Goal: Information Seeking & Learning: Learn about a topic

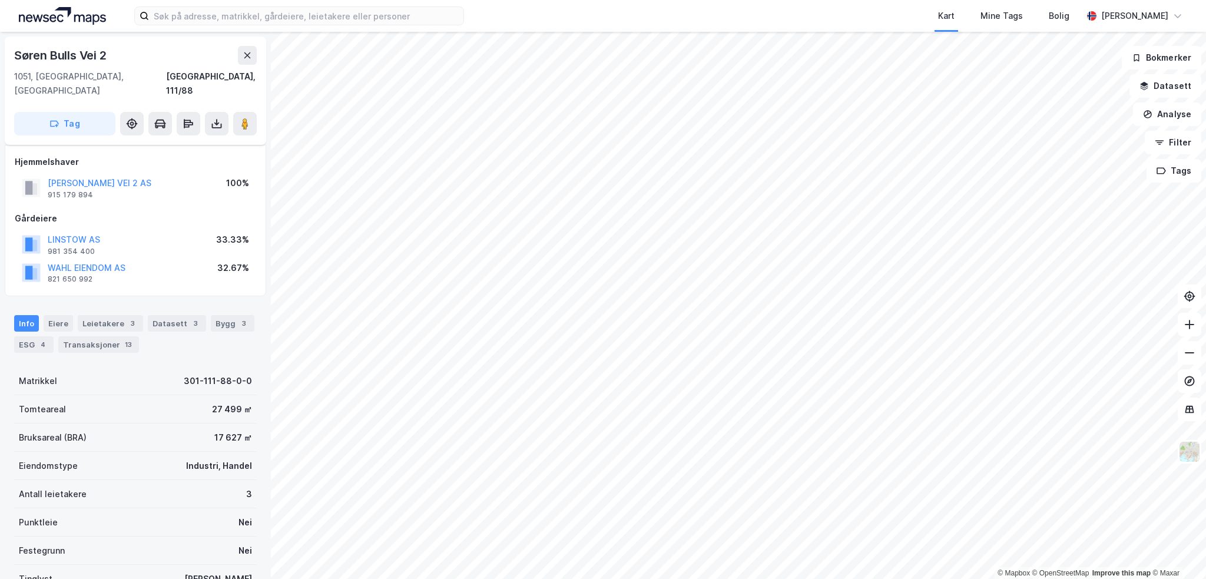
scroll to position [151, 0]
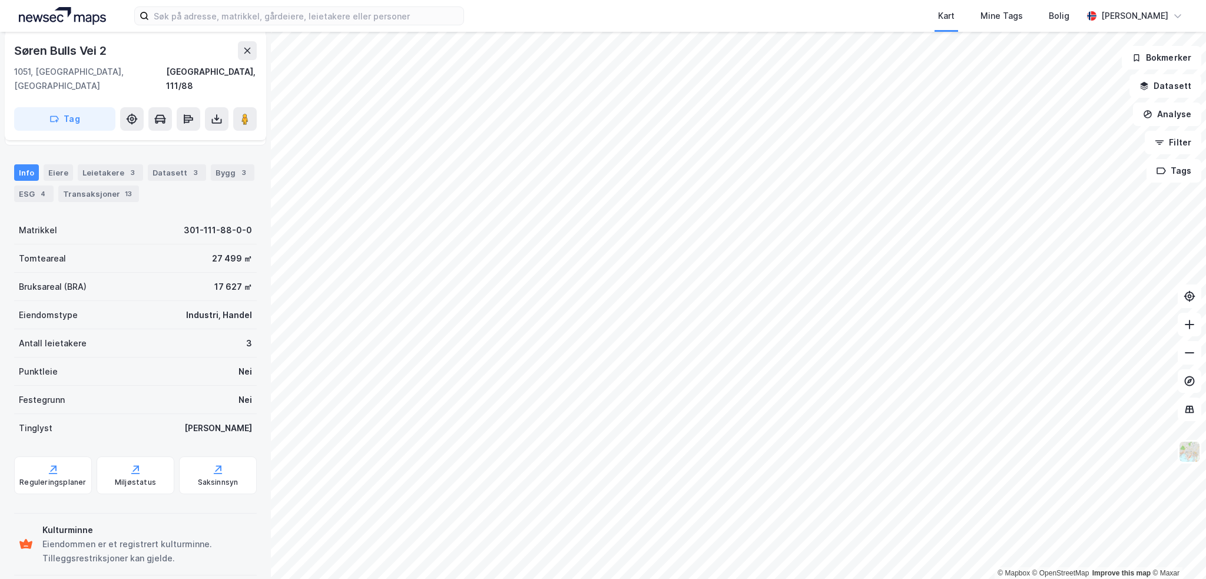
click at [43, 188] on div "4" at bounding box center [43, 194] width 12 height 12
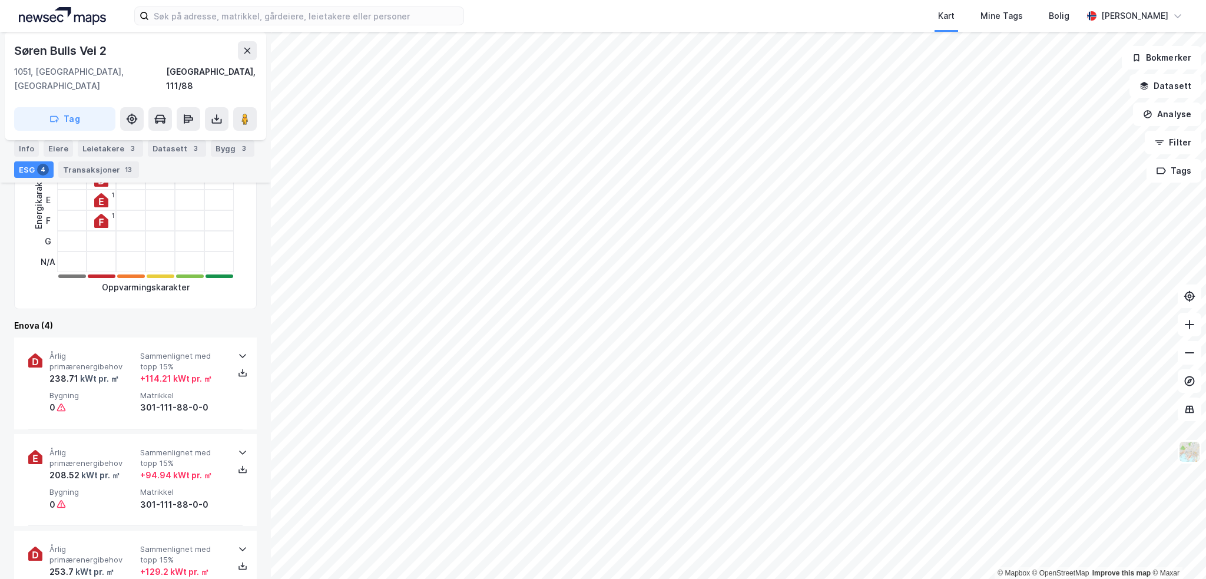
scroll to position [412, 0]
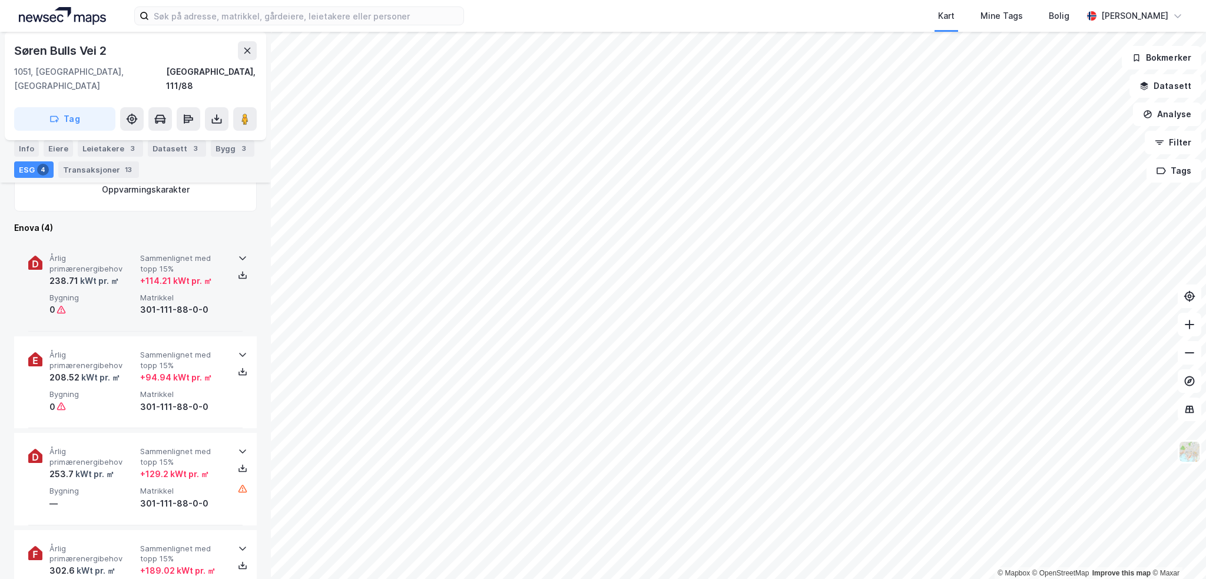
click at [200, 293] on span "Matrikkel" at bounding box center [183, 298] width 86 height 10
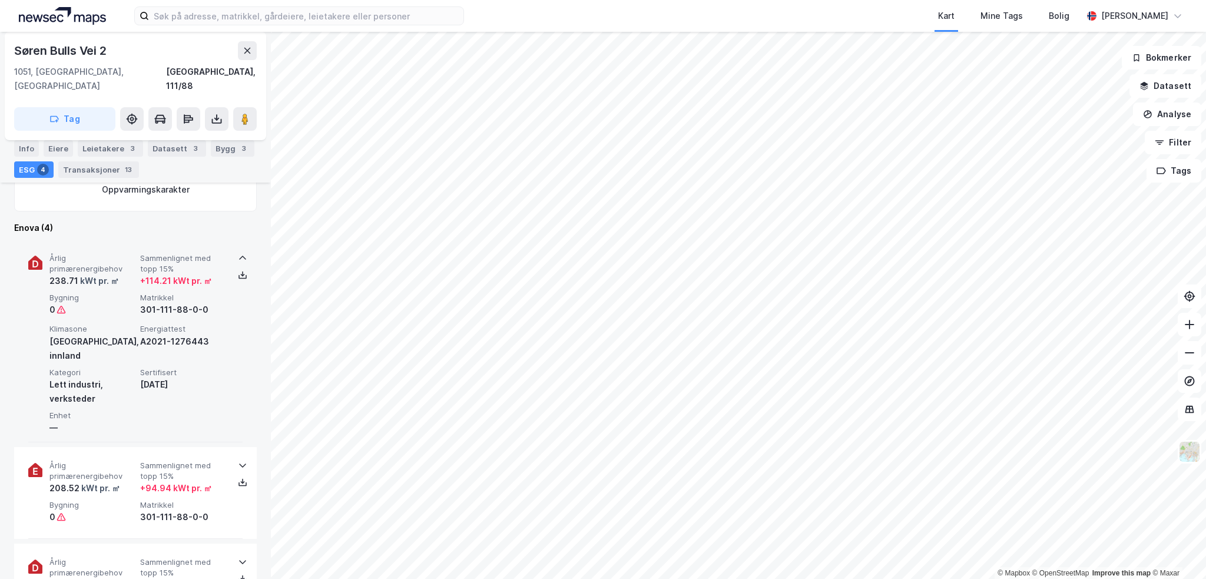
click at [200, 293] on span "Matrikkel" at bounding box center [183, 298] width 86 height 10
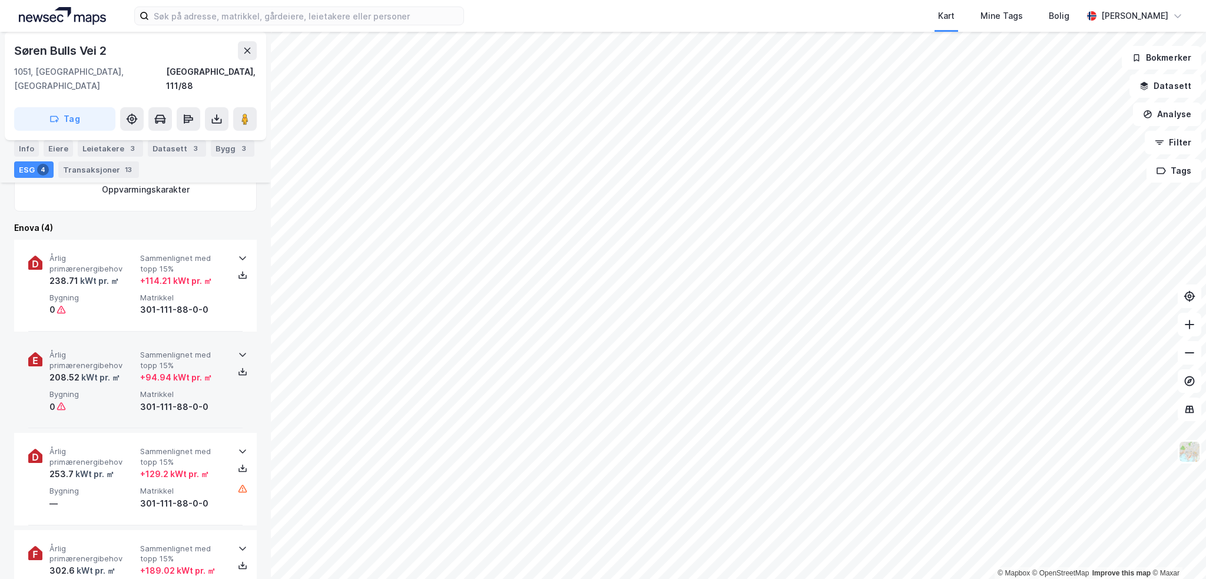
click at [184, 350] on span "Sammenlignet med topp 15%" at bounding box center [183, 360] width 86 height 21
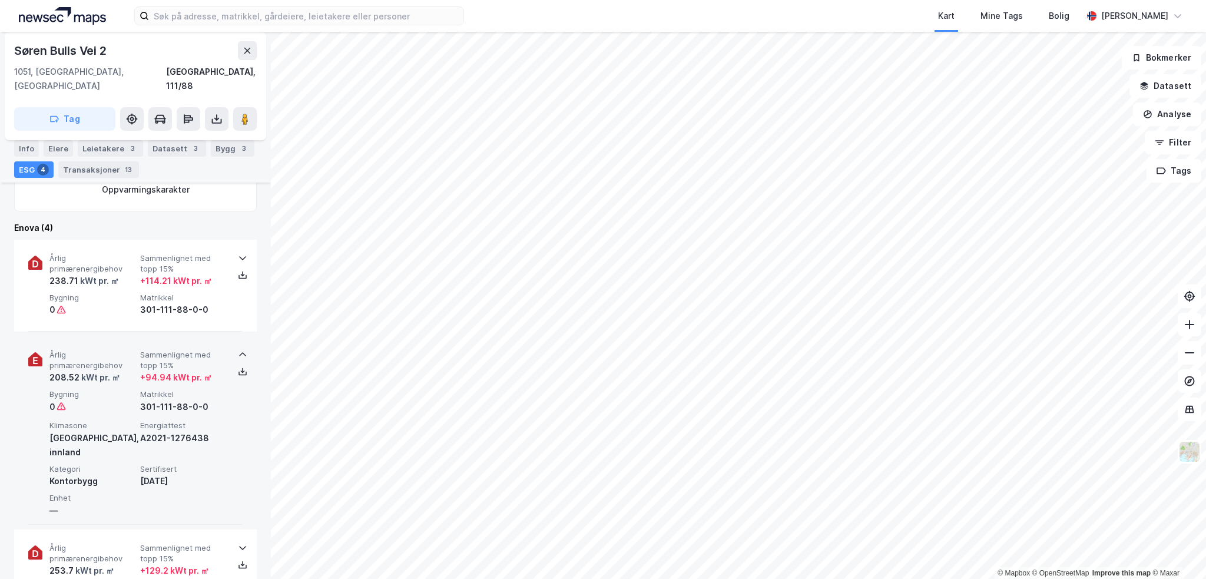
click at [184, 350] on span "Sammenlignet med topp 15%" at bounding box center [183, 360] width 86 height 21
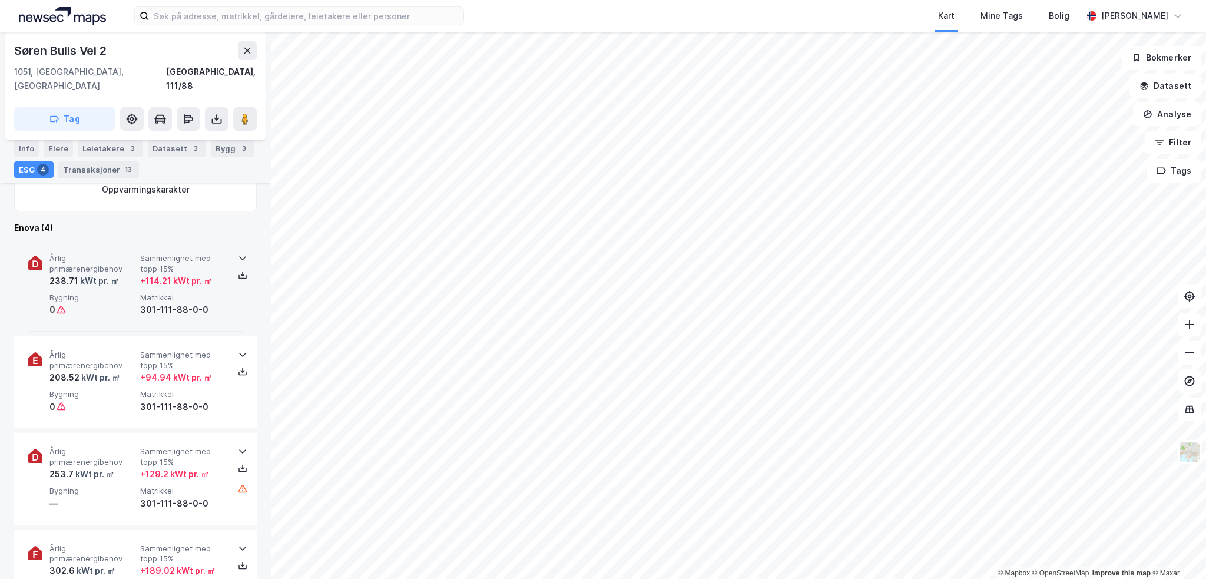
click at [187, 253] on span "Sammenlignet med topp 15%" at bounding box center [183, 263] width 86 height 21
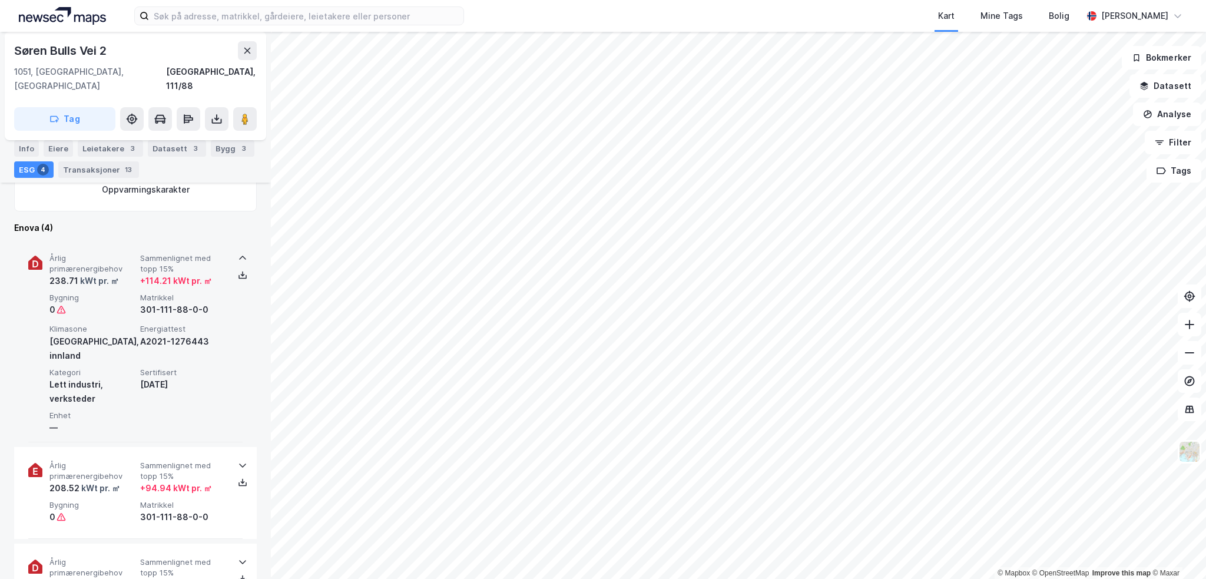
click at [187, 253] on span "Sammenlignet med topp 15%" at bounding box center [183, 263] width 86 height 21
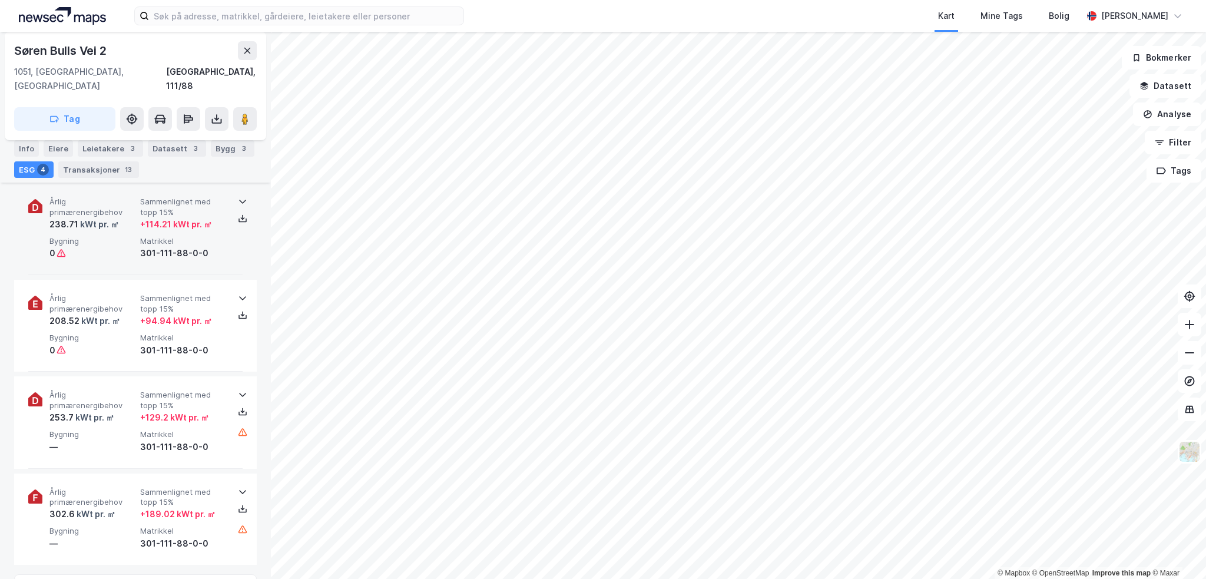
scroll to position [471, 0]
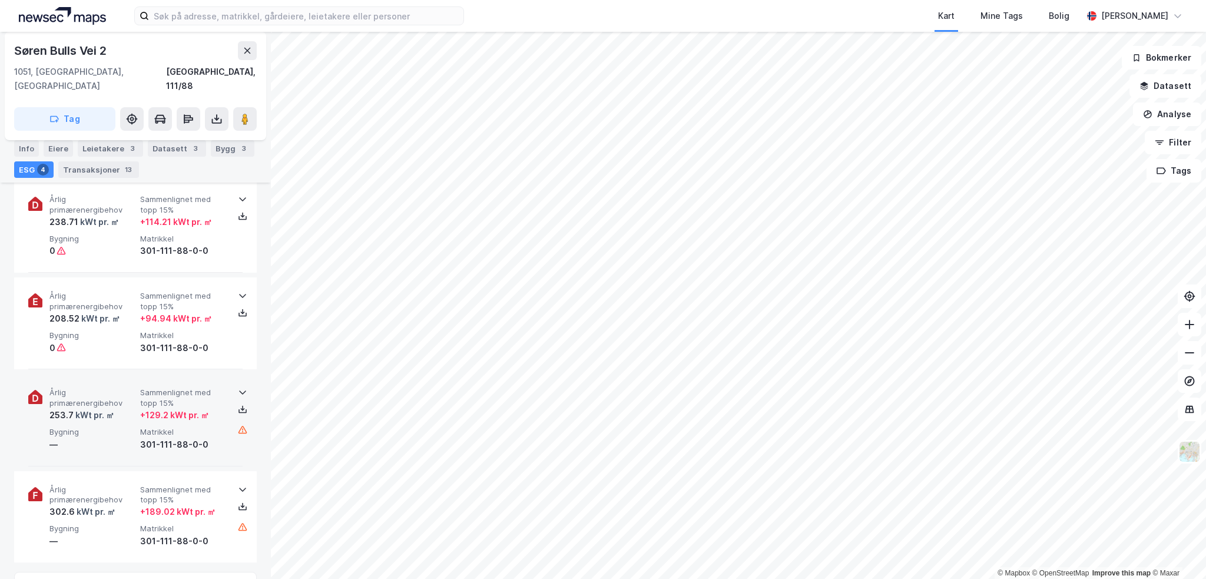
click at [193, 410] on div "Årlig primærenergibehov 253.7 kWt pr. ㎡ Sammenlignet med topp 15% + 129.2 kWt p…" at bounding box center [137, 419] width 177 height 64
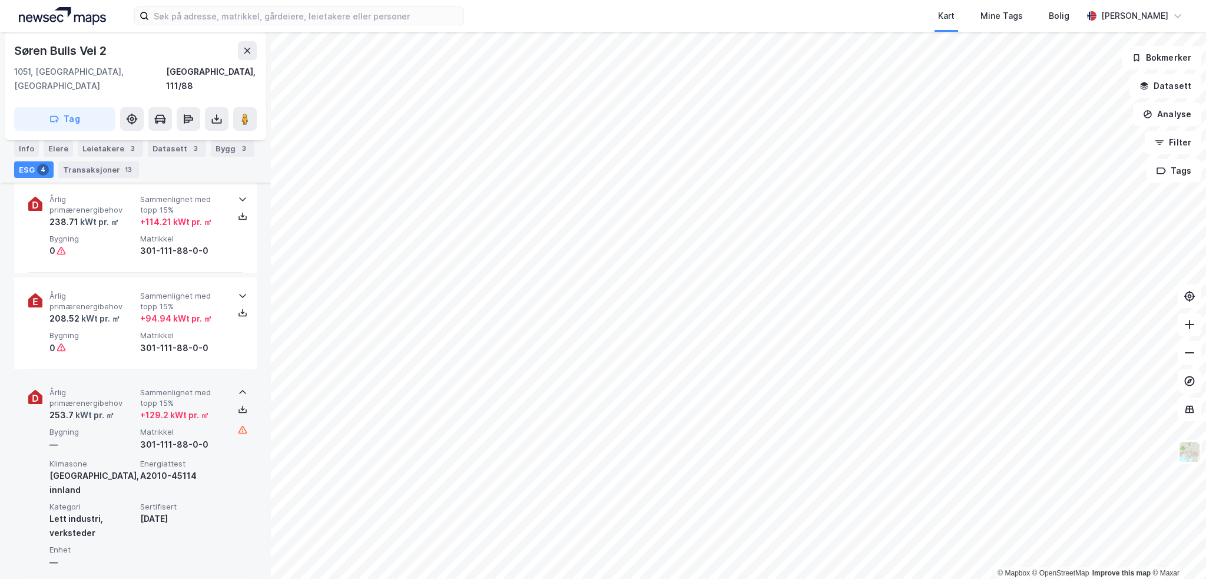
click at [184, 408] on div "+ 129.2 kWt pr. ㎡" at bounding box center [174, 415] width 69 height 14
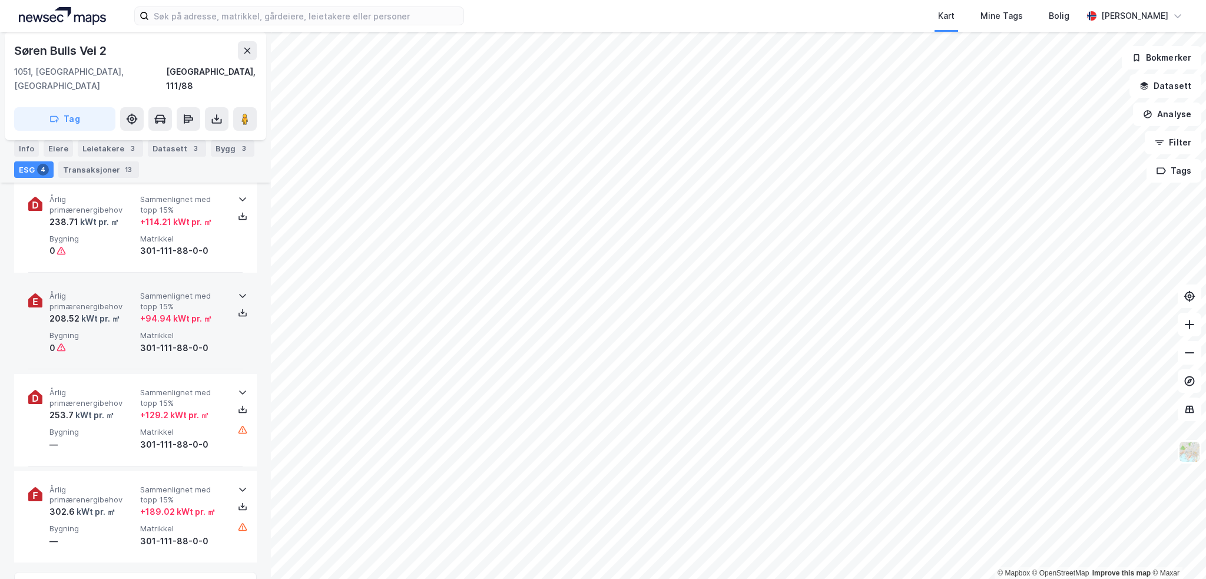
click at [167, 291] on span "Sammenlignet med topp 15%" at bounding box center [183, 301] width 86 height 21
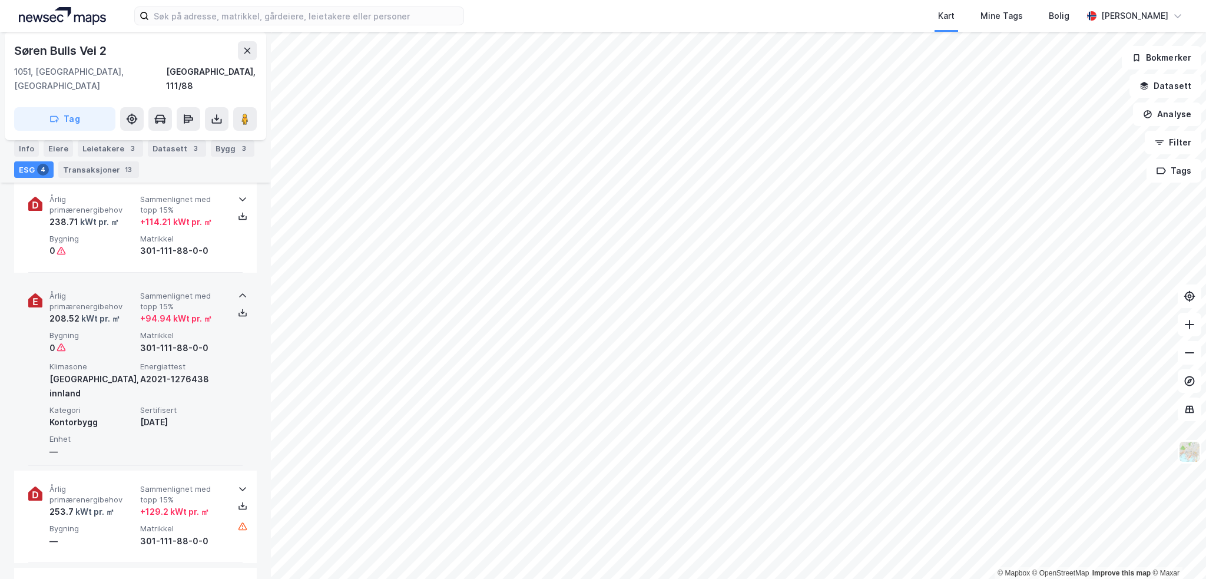
click at [167, 291] on span "Sammenlignet med topp 15%" at bounding box center [183, 301] width 86 height 21
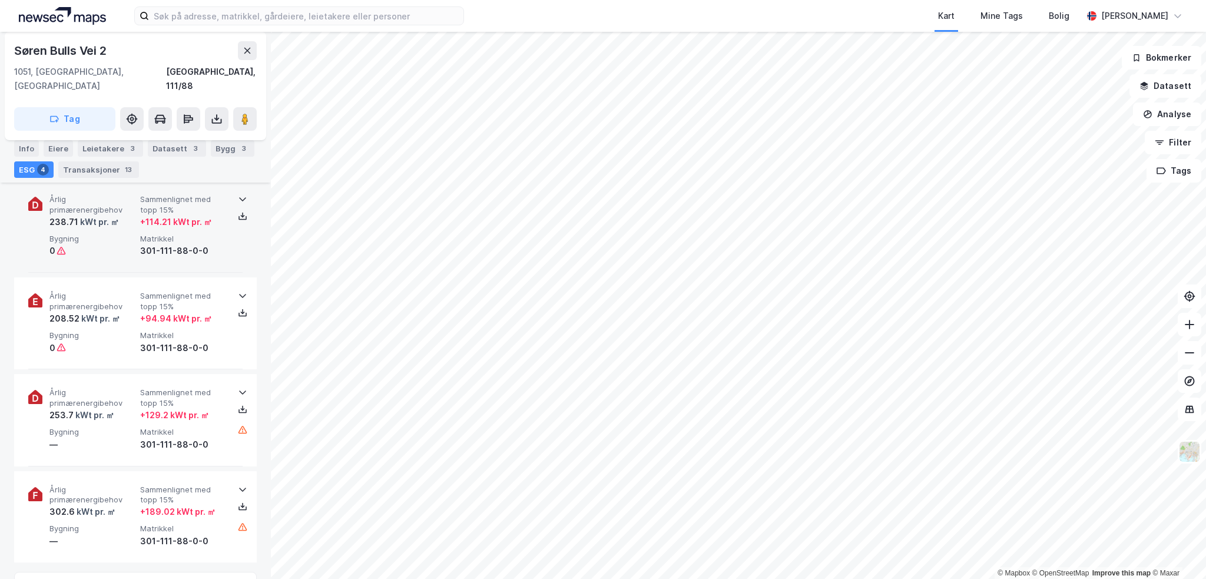
click at [148, 215] on div "+ 114.21 kWt pr. ㎡" at bounding box center [176, 222] width 72 height 14
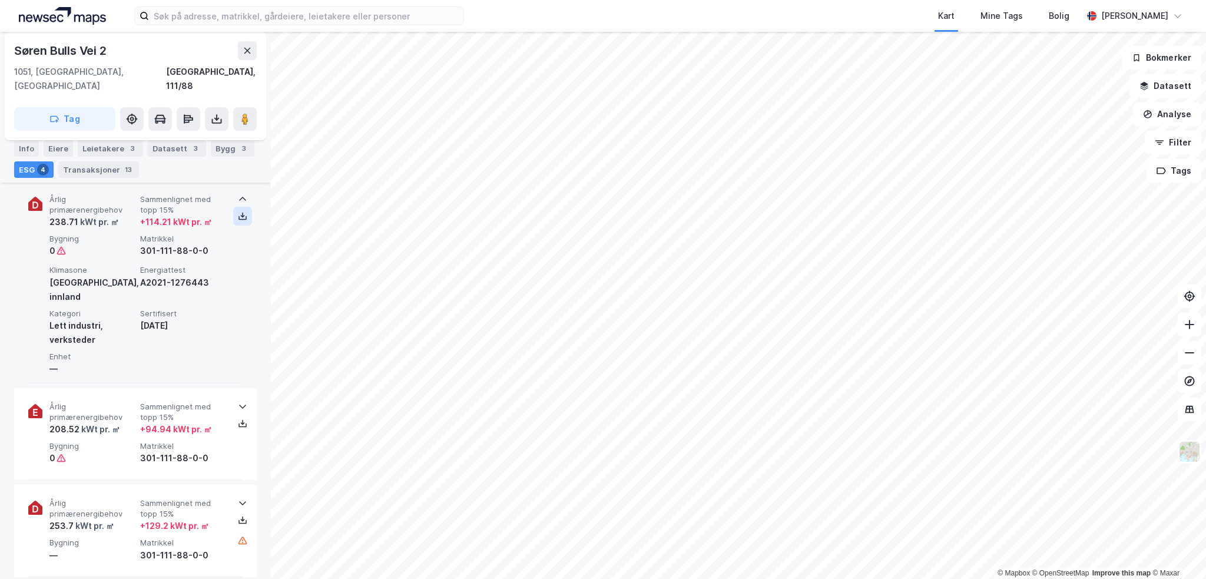
click at [241, 211] on icon at bounding box center [242, 215] width 9 height 9
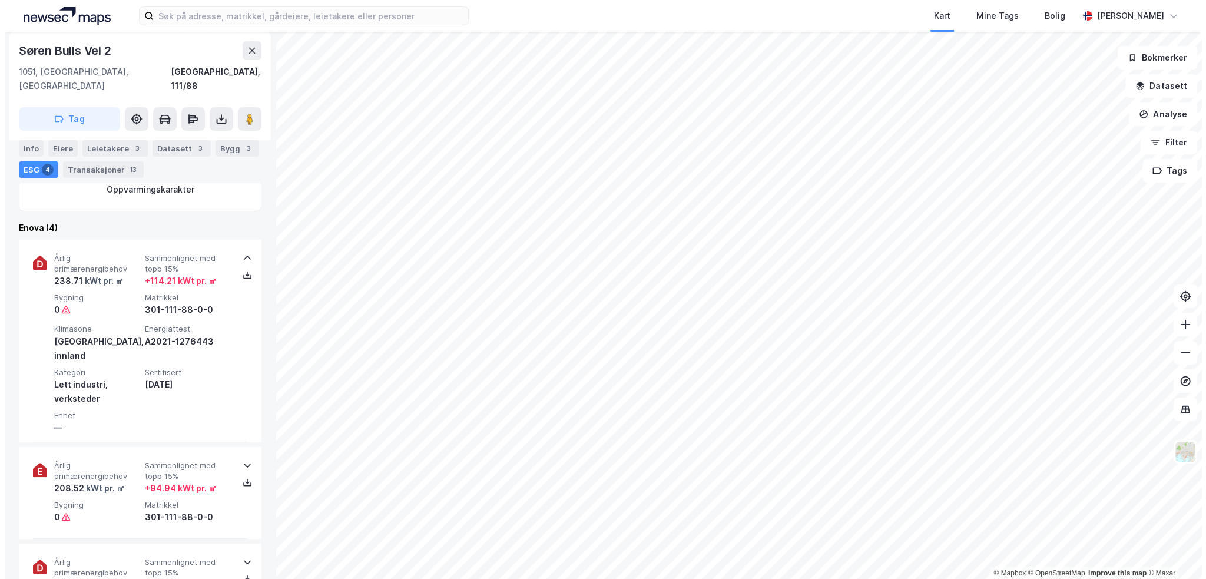
scroll to position [0, 0]
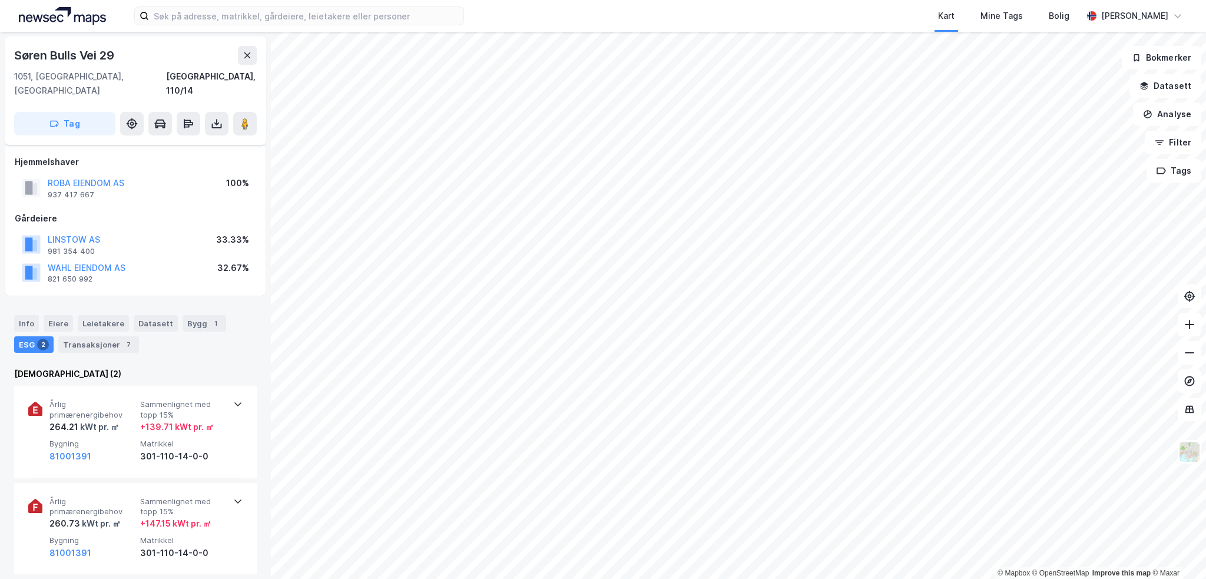
scroll to position [82, 0]
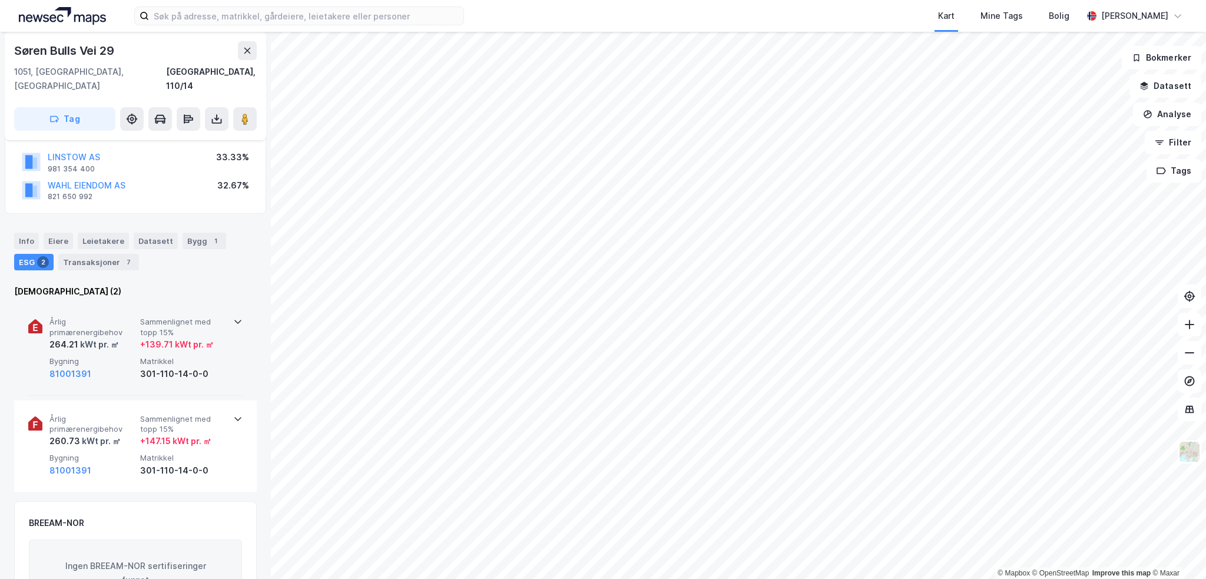
click at [192, 337] on div "+ 139.71 kWt pr. ㎡" at bounding box center [177, 344] width 74 height 14
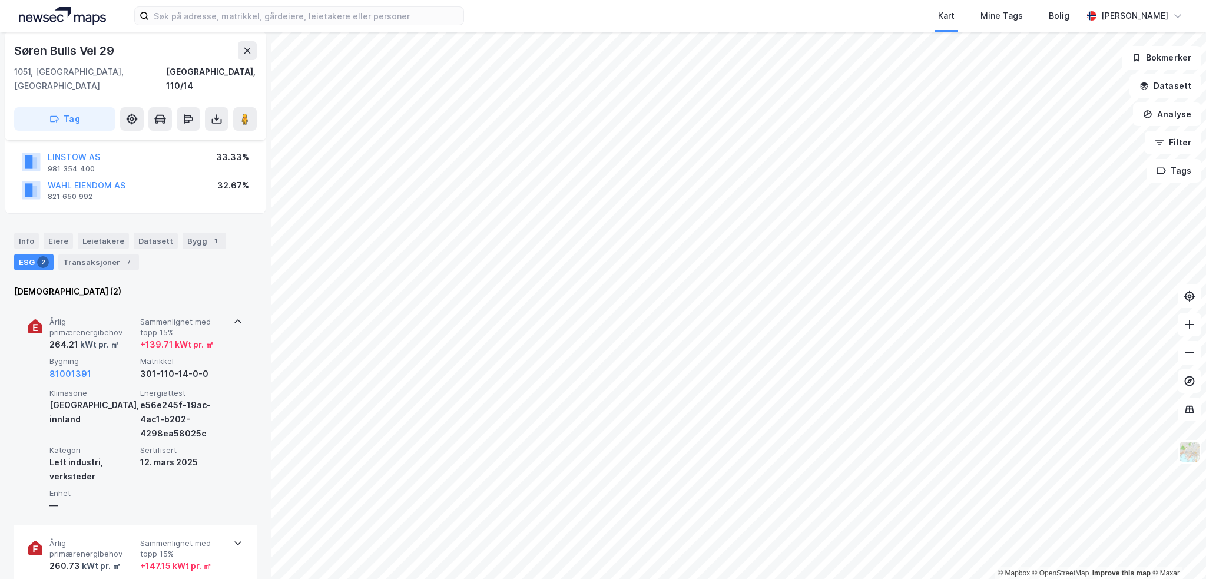
click at [192, 337] on div "+ 139.71 kWt pr. ㎡" at bounding box center [177, 344] width 74 height 14
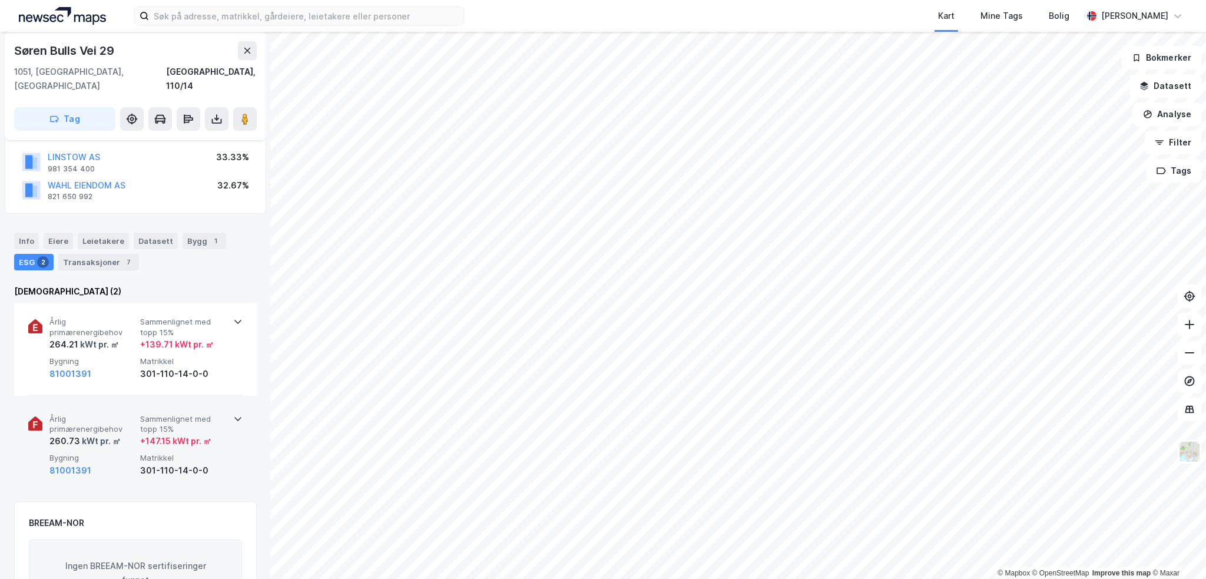
click at [198, 434] on div "+ 147.15 kWt pr. ㎡" at bounding box center [175, 441] width 71 height 14
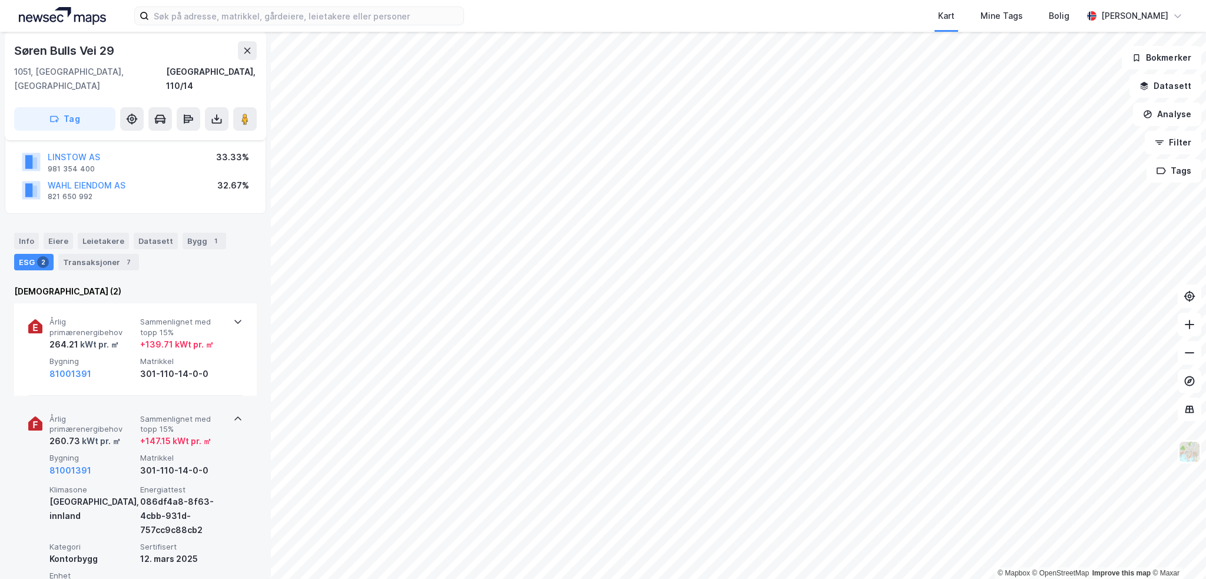
click at [198, 434] on div "+ 147.15 kWt pr. ㎡" at bounding box center [175, 441] width 71 height 14
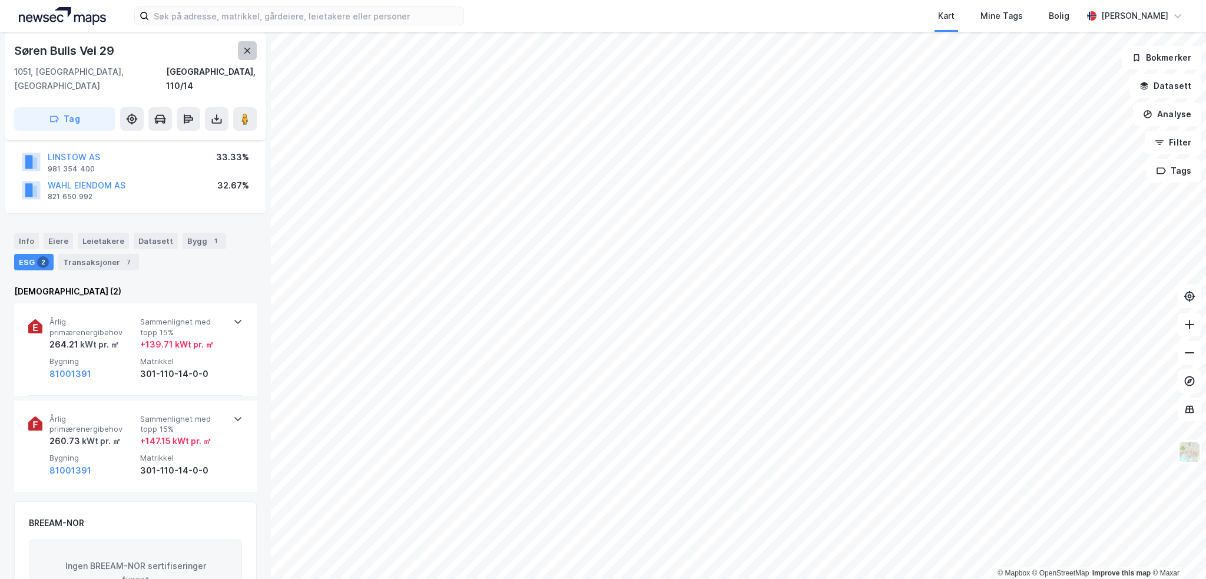
click at [249, 52] on icon at bounding box center [247, 51] width 6 height 6
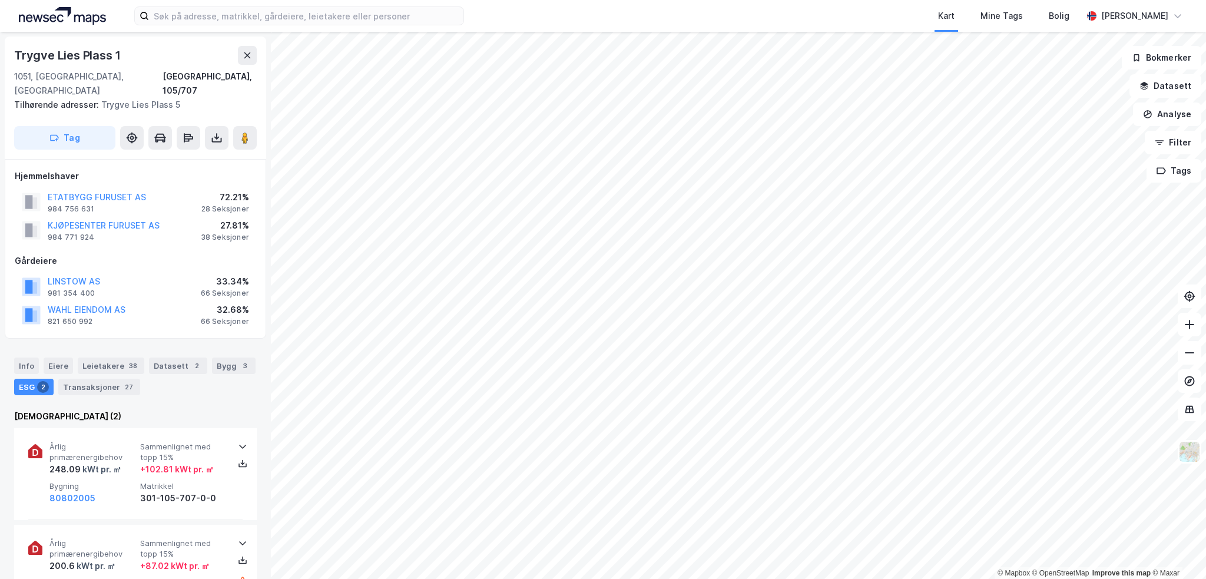
drag, startPoint x: 245, startPoint y: 57, endPoint x: 224, endPoint y: 1, distance: 59.1
click at [245, 57] on icon at bounding box center [247, 55] width 6 height 6
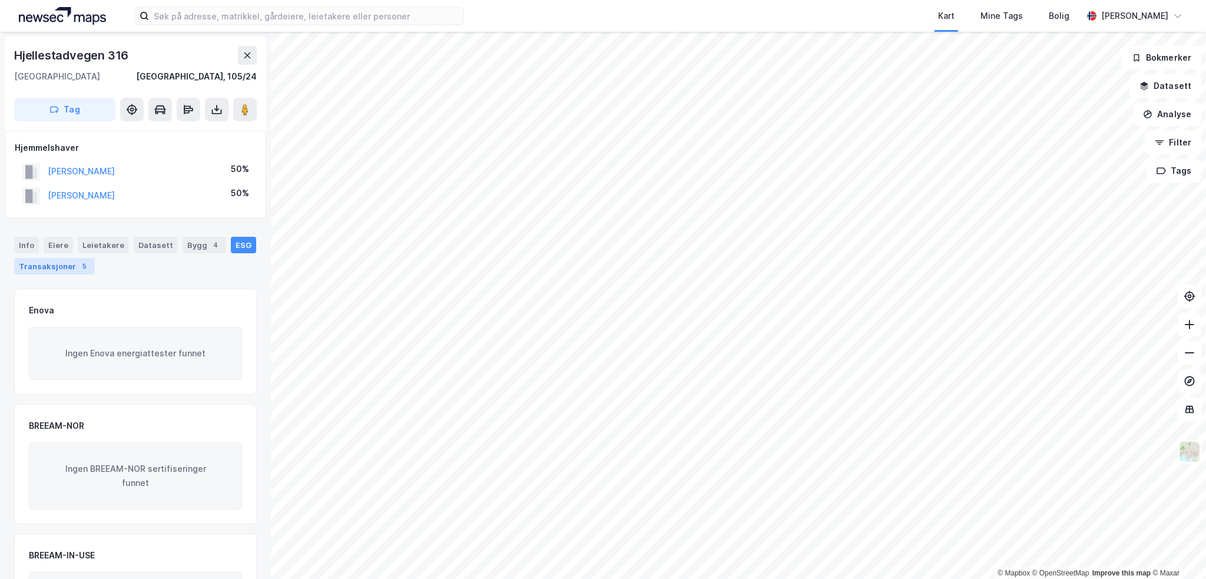
click at [66, 269] on div "Transaksjoner 5" at bounding box center [54, 266] width 81 height 16
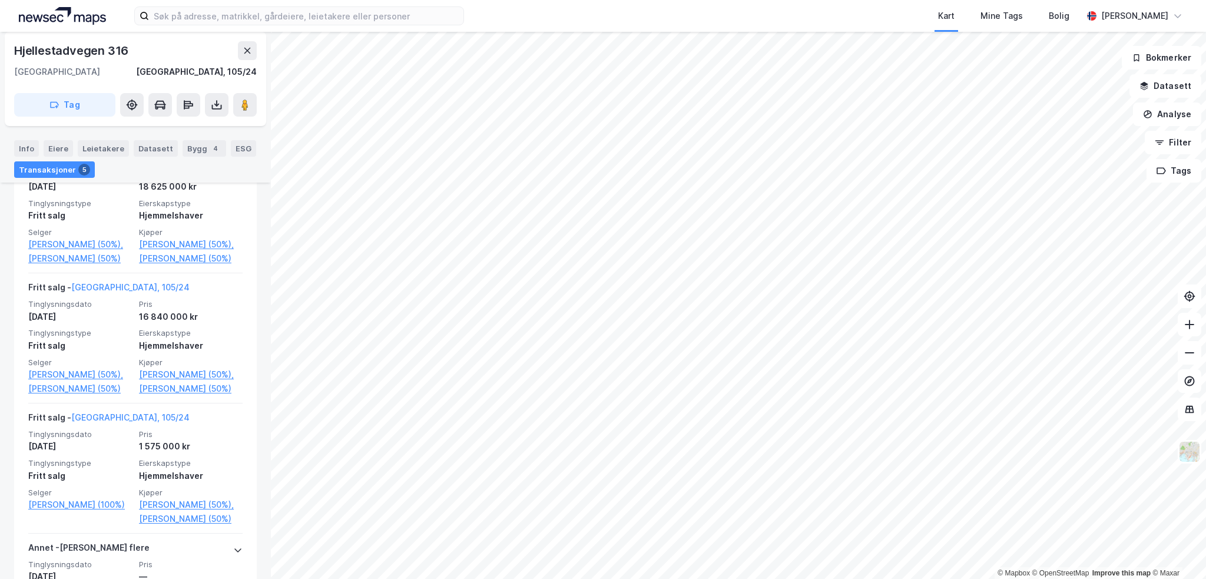
scroll to position [353, 0]
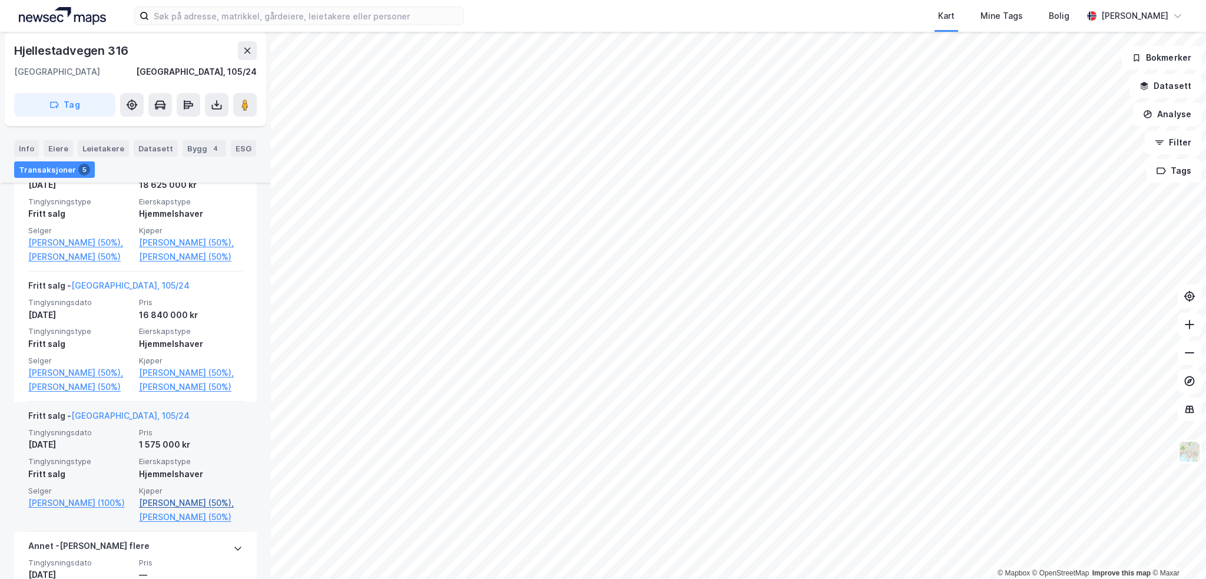
click at [190, 510] on link "Olsen John Peter (50%)," at bounding box center [191, 503] width 104 height 14
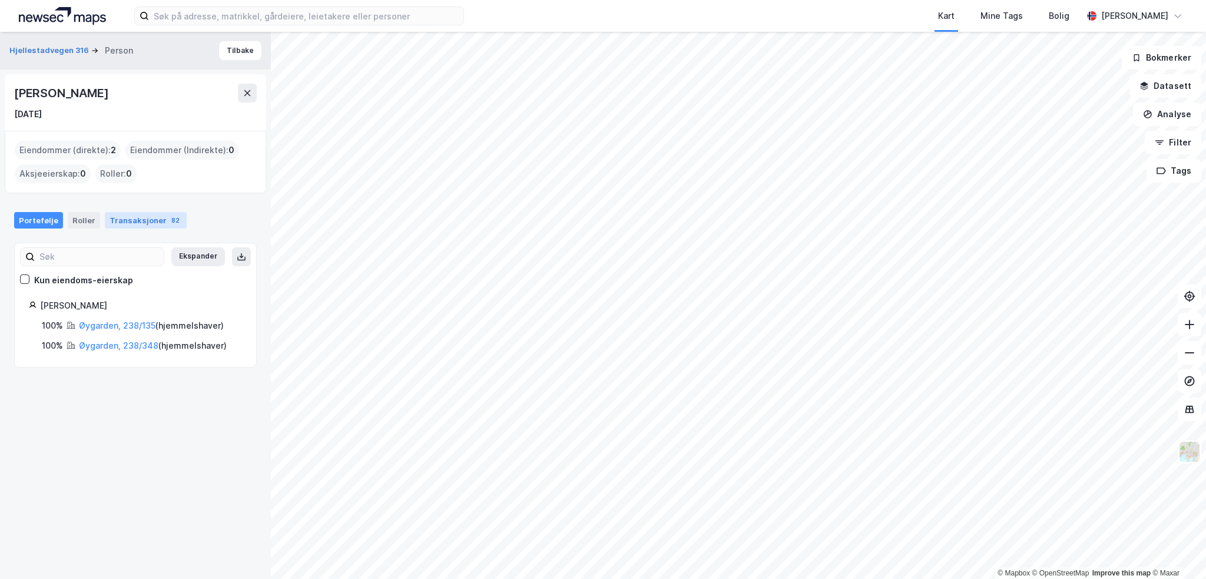
click at [161, 212] on div "Transaksjoner 82" at bounding box center [146, 220] width 82 height 16
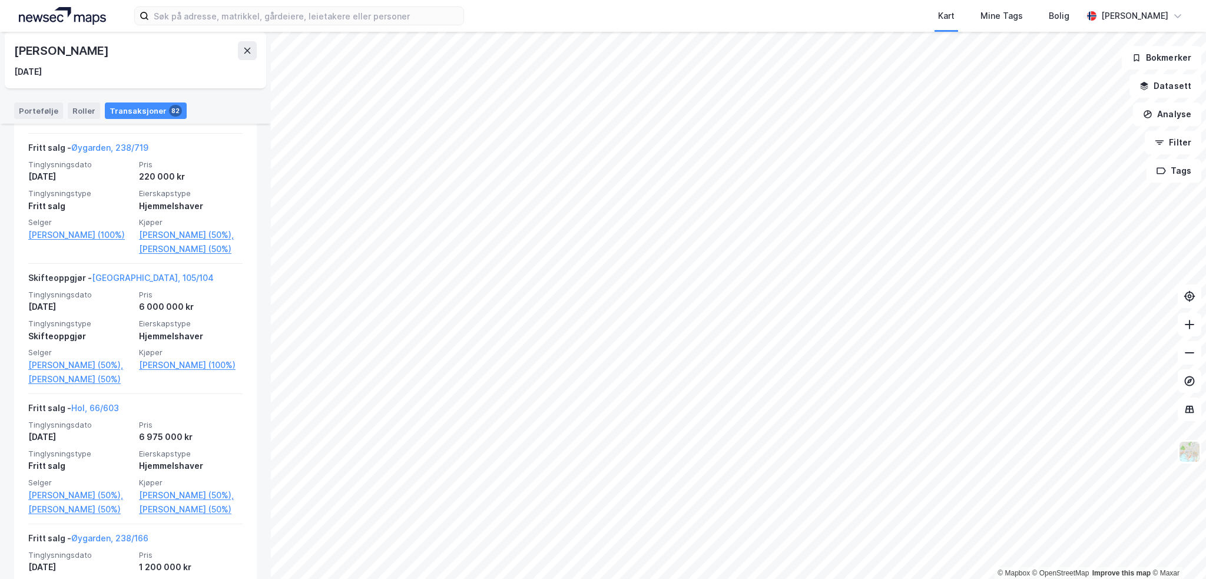
scroll to position [2709, 0]
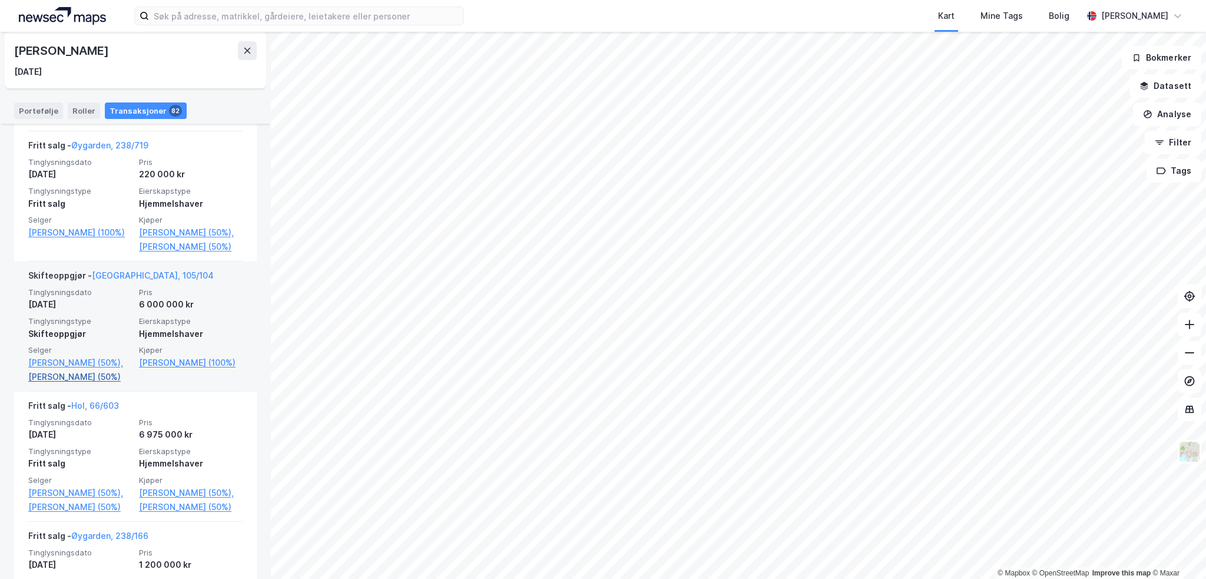
click at [108, 374] on link "Grønevik Mariann (50%)" at bounding box center [80, 377] width 104 height 14
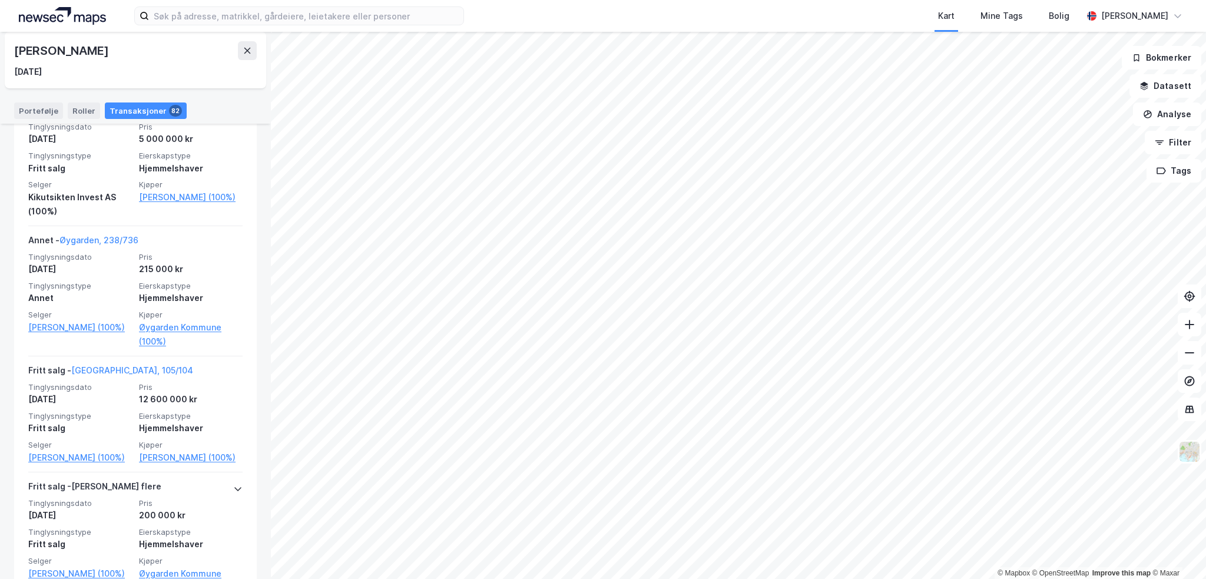
scroll to position [2179, 0]
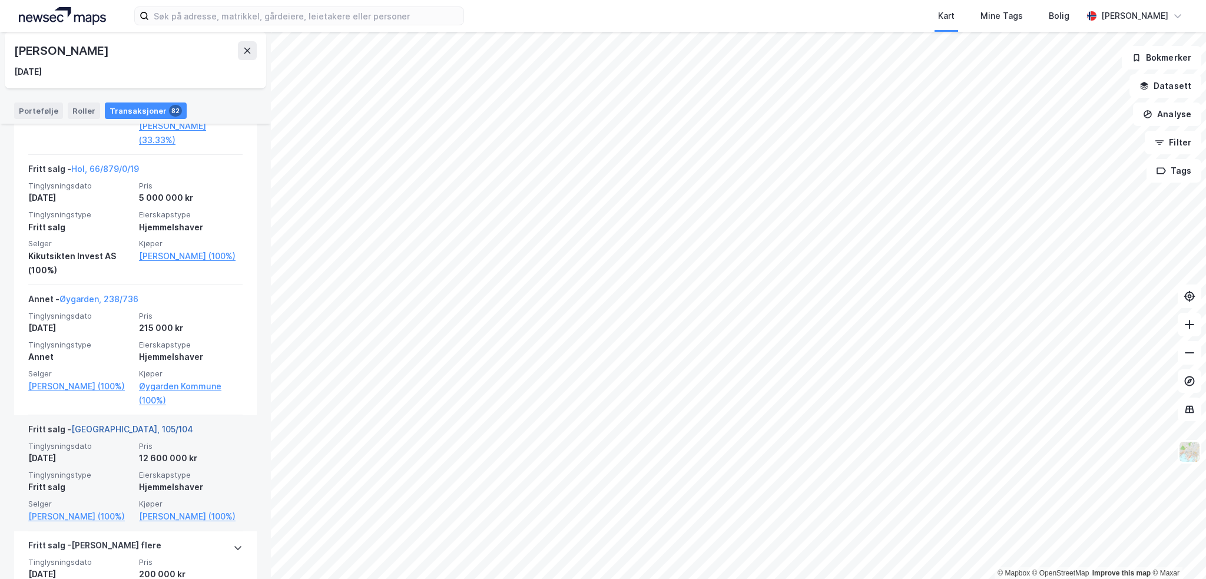
click at [118, 429] on link "Bergen, 105/104" at bounding box center [132, 429] width 122 height 10
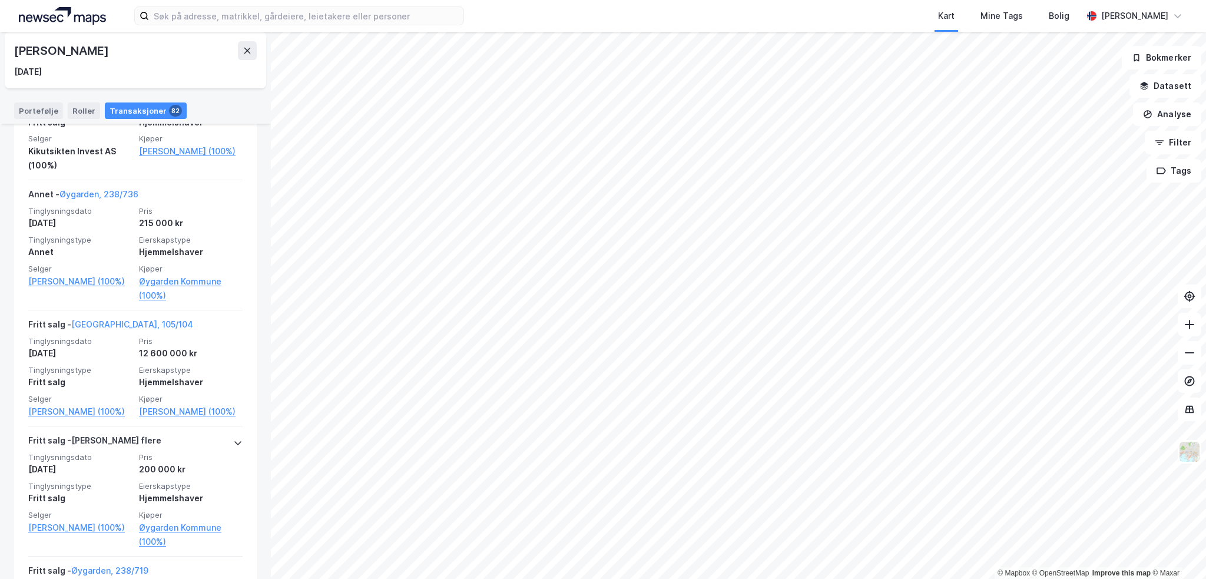
scroll to position [2297, 0]
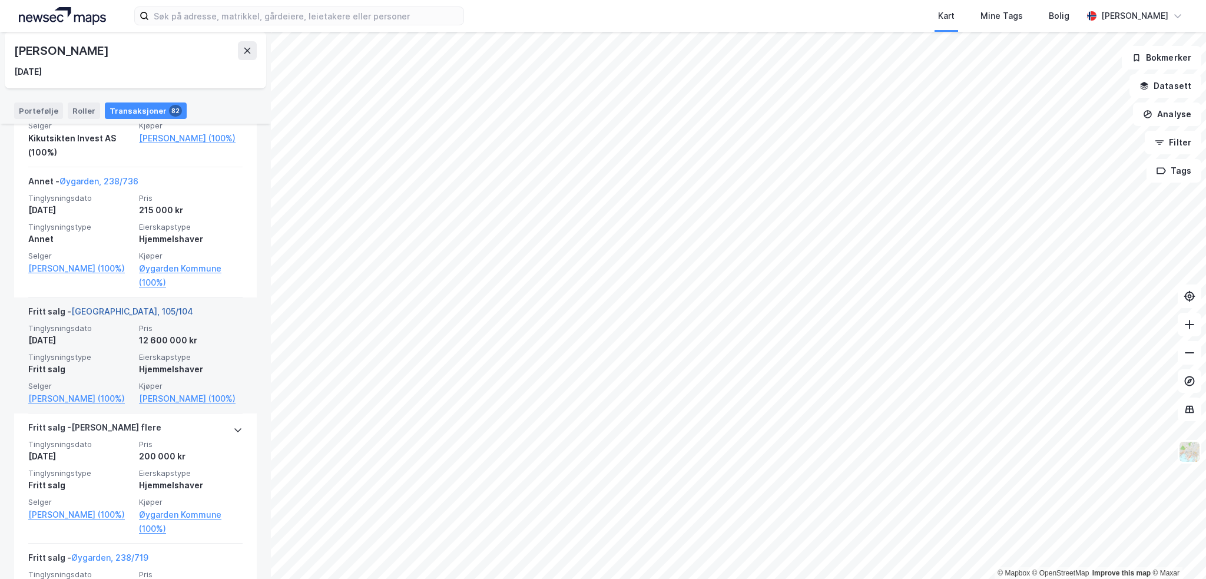
click at [104, 313] on link "Bergen, 105/104" at bounding box center [132, 311] width 122 height 10
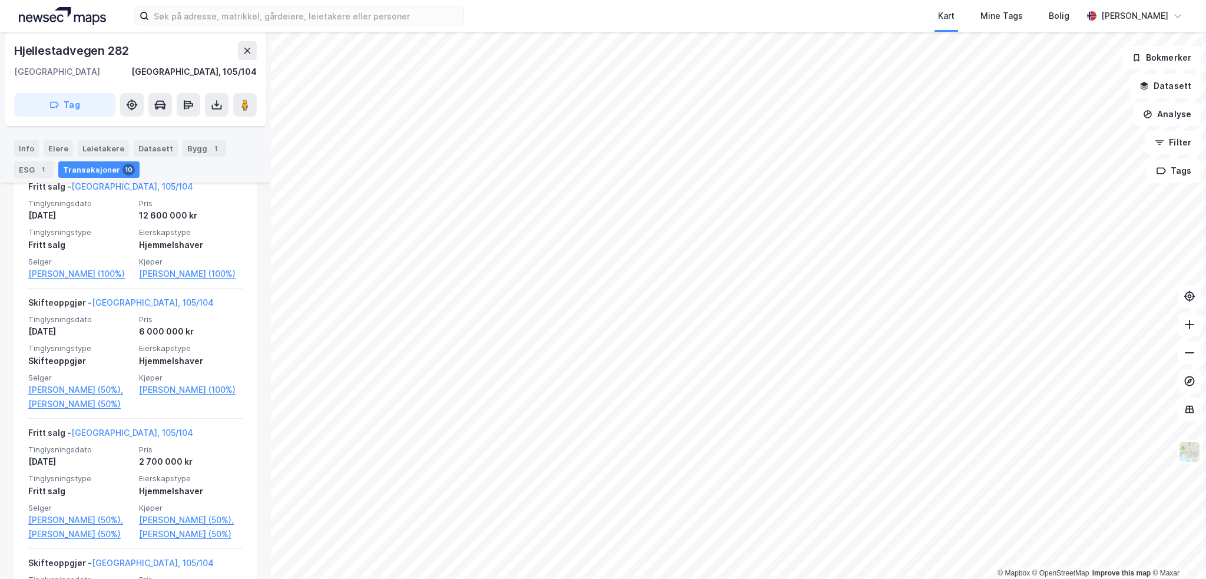
scroll to position [530, 0]
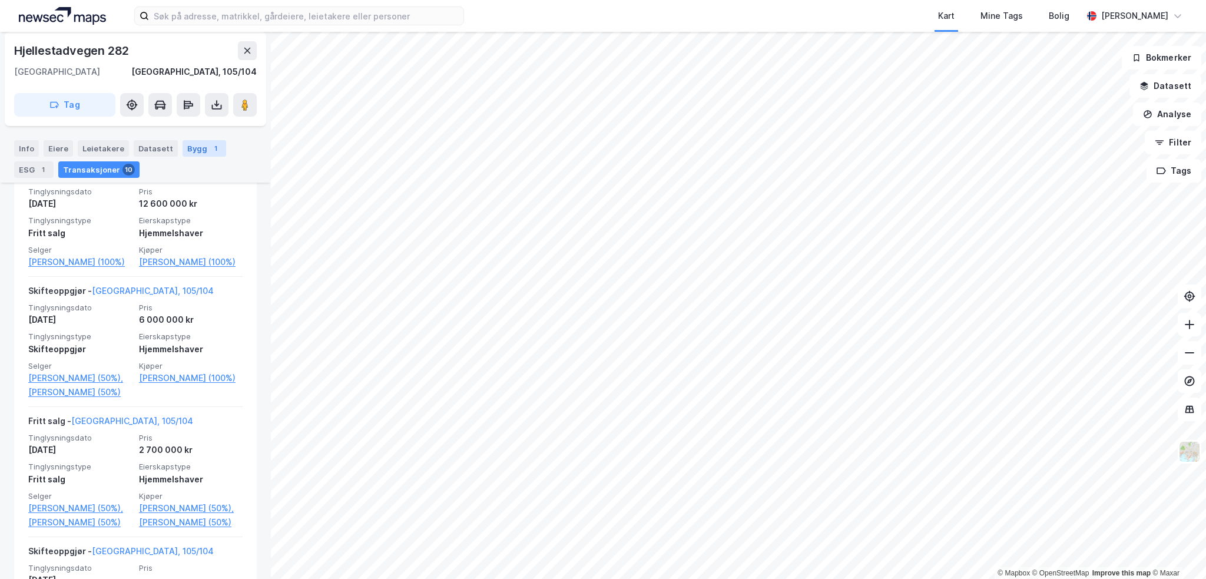
click at [197, 144] on div "Bygg 1" at bounding box center [205, 148] width 44 height 16
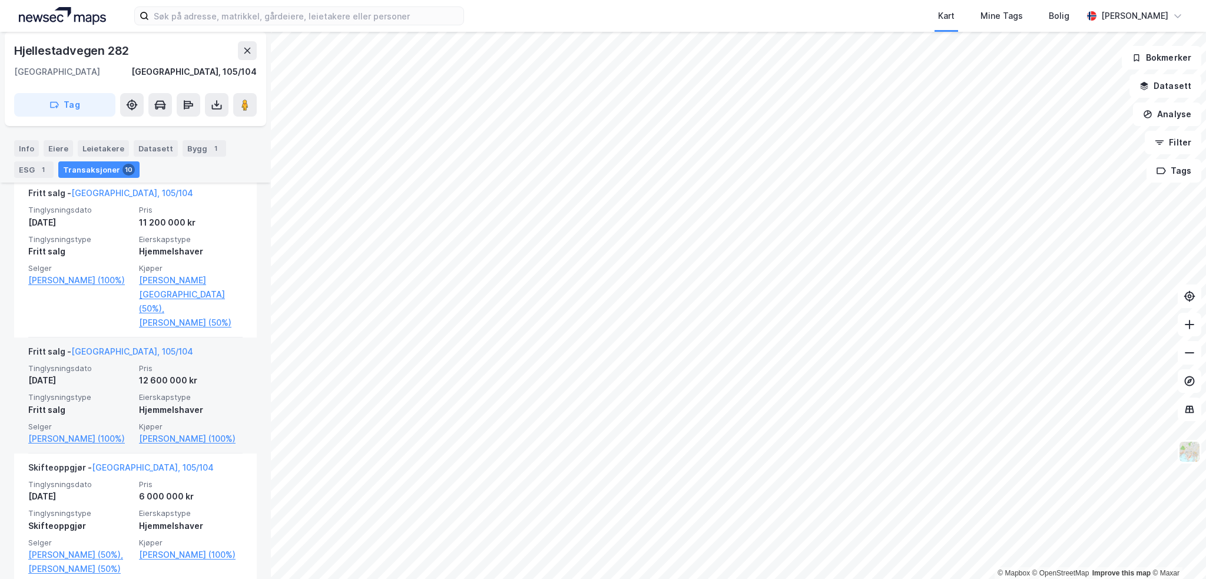
scroll to position [294, 0]
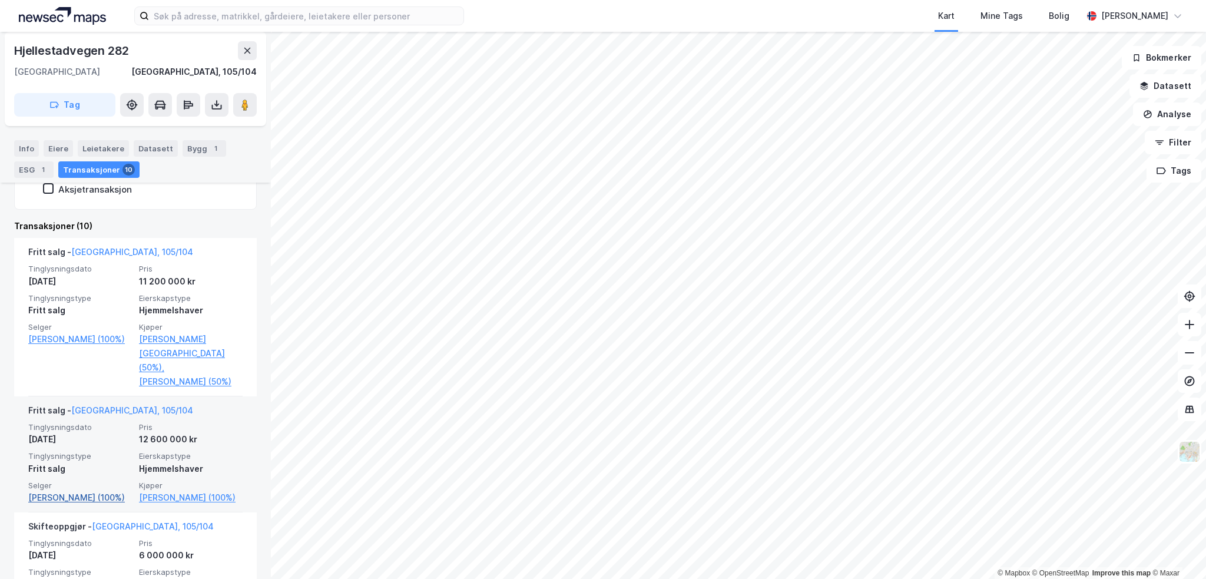
click at [98, 491] on link "Olsen John Peter (100%)" at bounding box center [80, 498] width 104 height 14
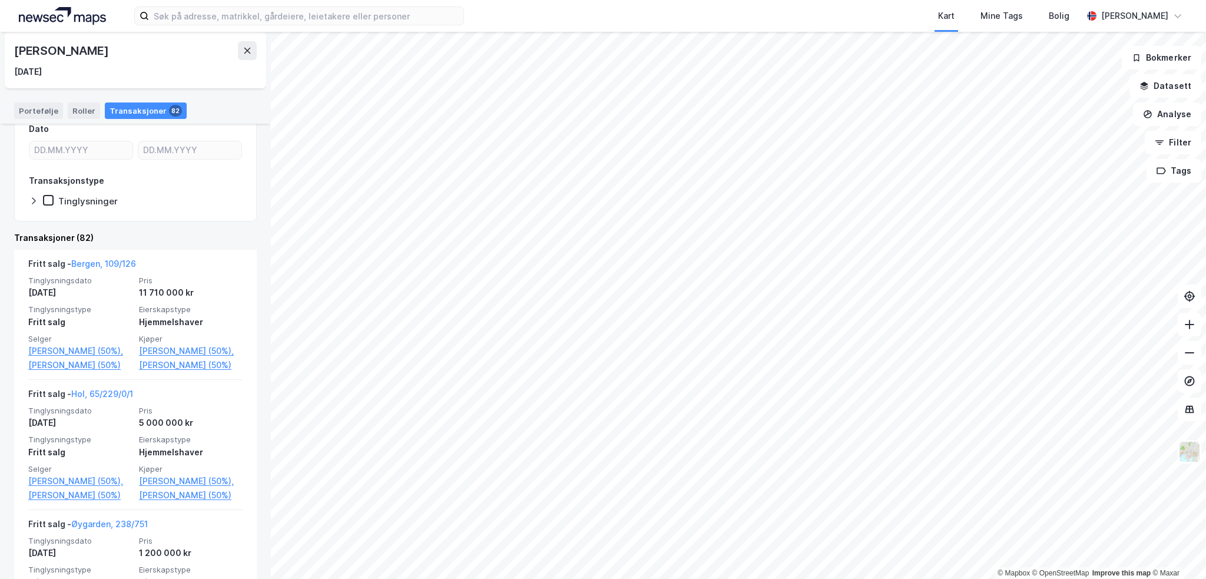
scroll to position [236, 0]
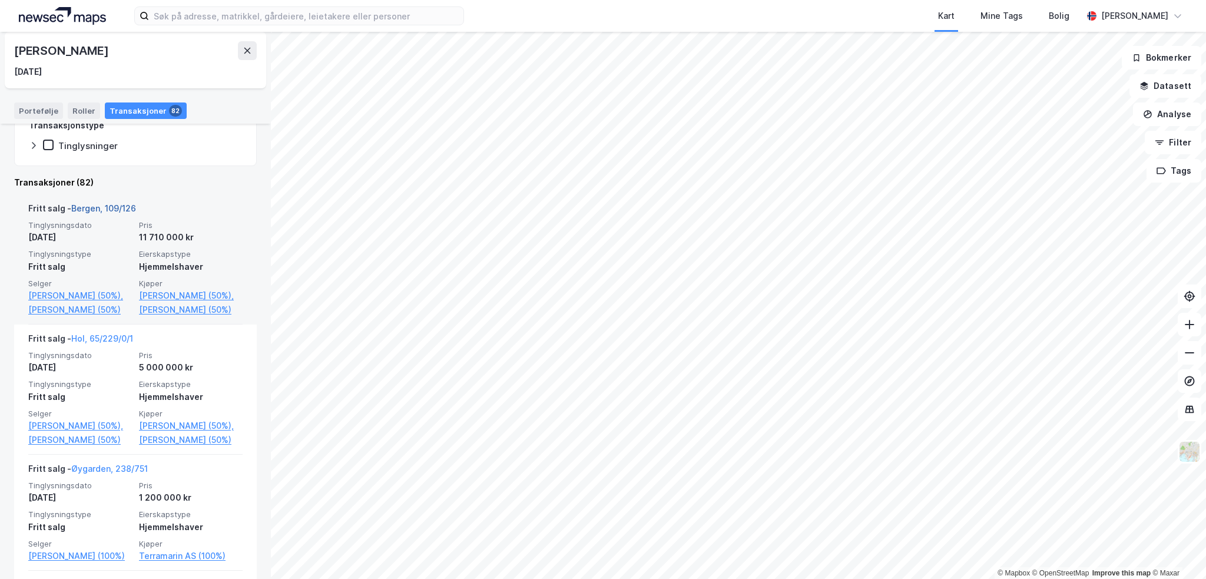
click at [118, 210] on link "Bergen, 109/126" at bounding box center [103, 208] width 65 height 10
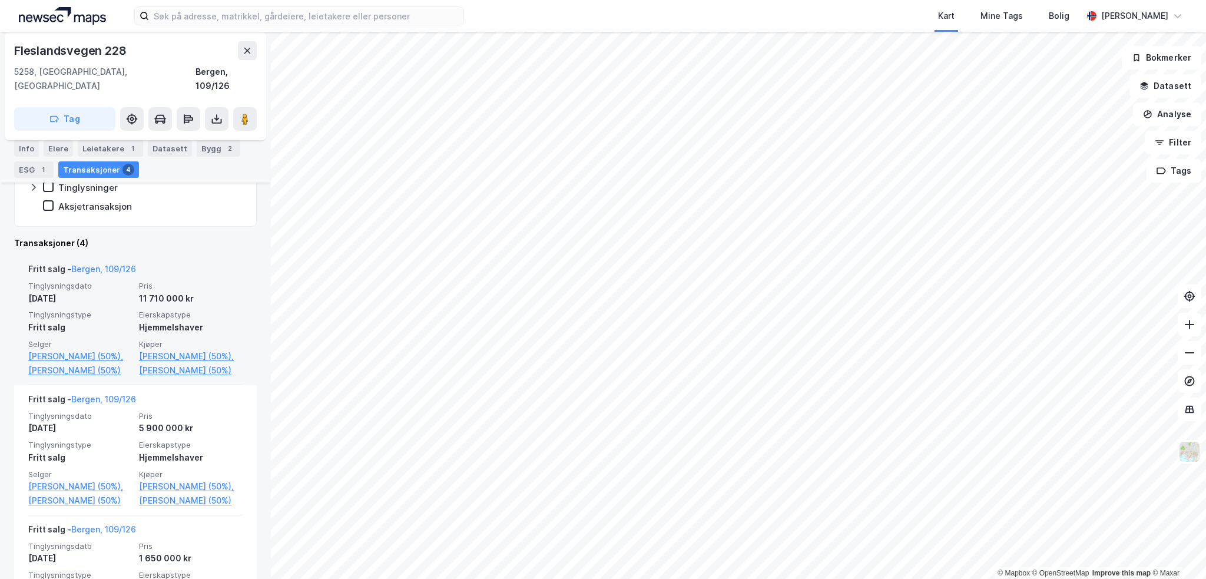
scroll to position [294, 0]
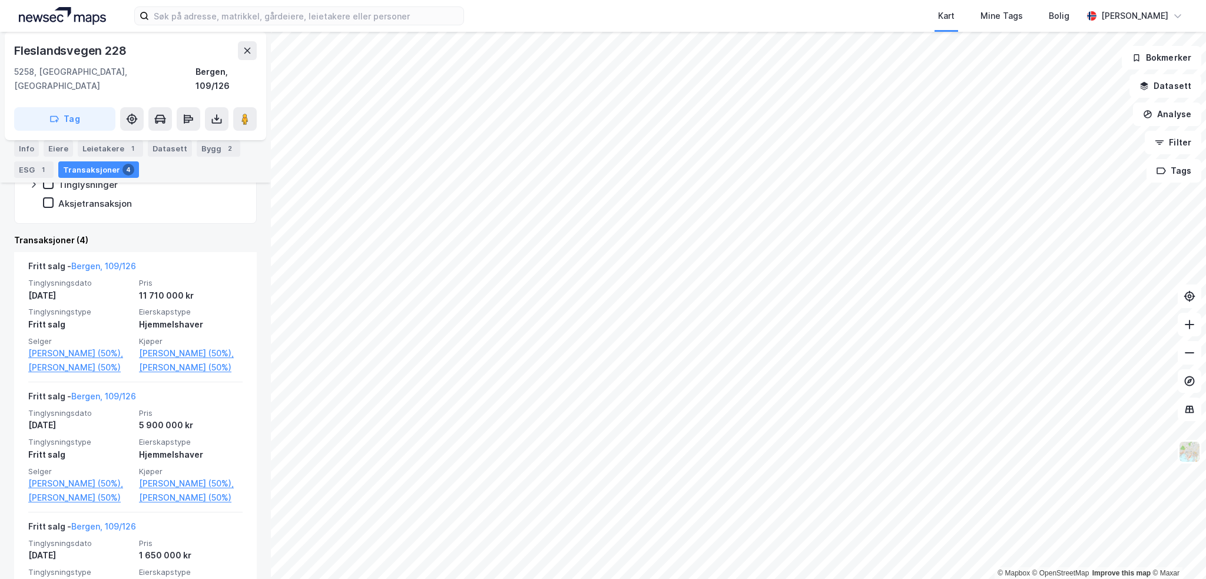
click at [81, 47] on div "Fleslandsvegen 228" at bounding box center [71, 50] width 114 height 19
copy div "Fleslandsvegen 228"
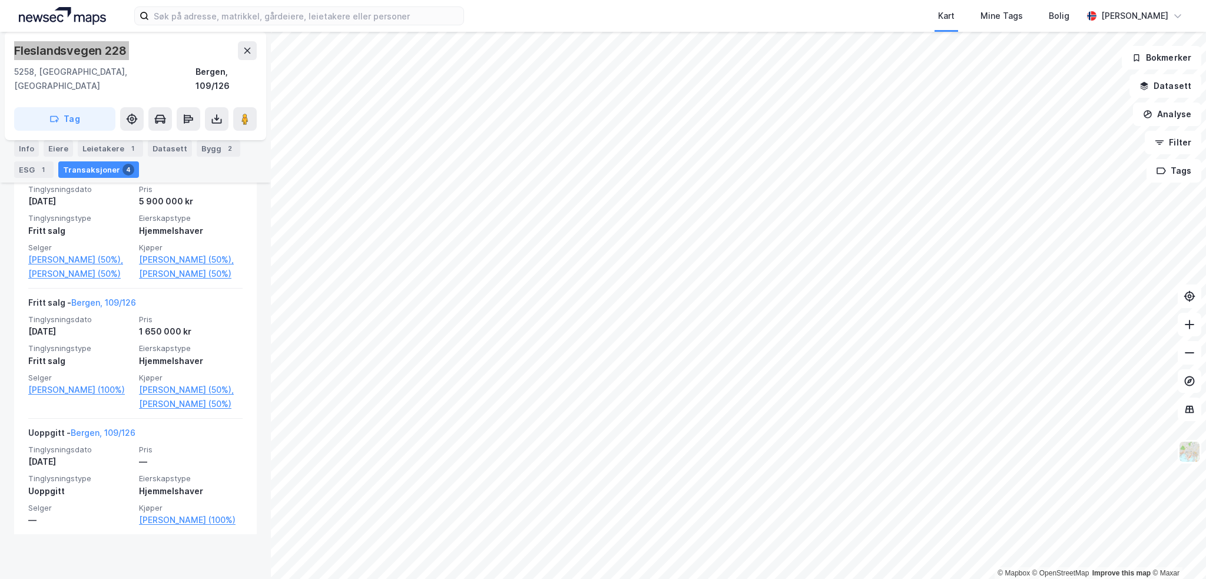
scroll to position [529, 0]
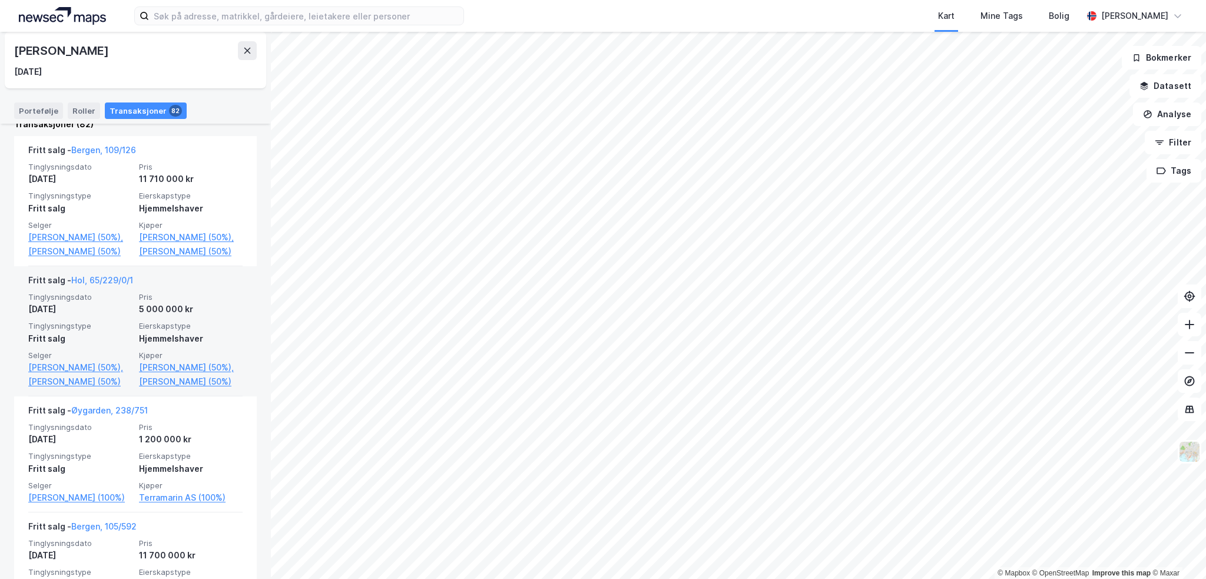
scroll to position [294, 0]
click at [122, 284] on link "Hol, 65/229/0/1" at bounding box center [102, 279] width 62 height 10
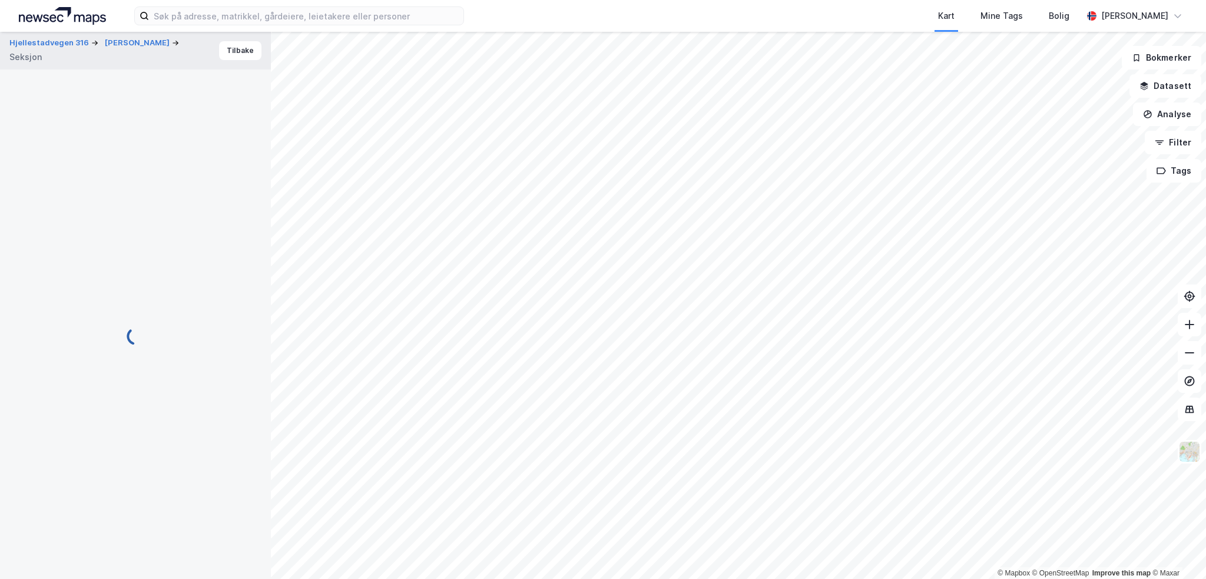
scroll to position [39, 0]
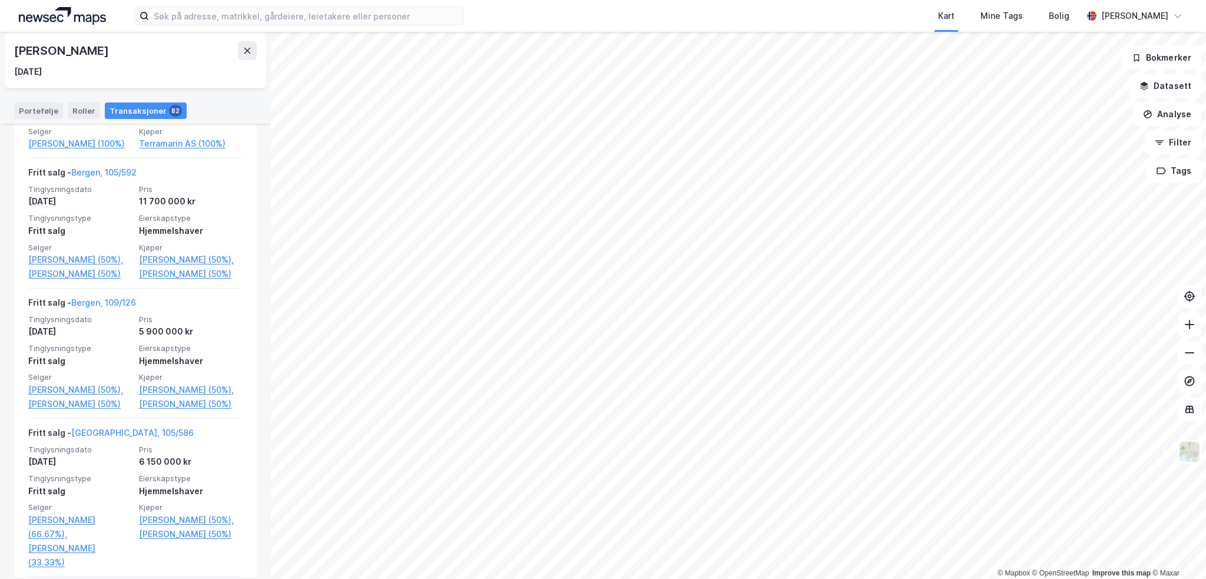
scroll to position [707, 0]
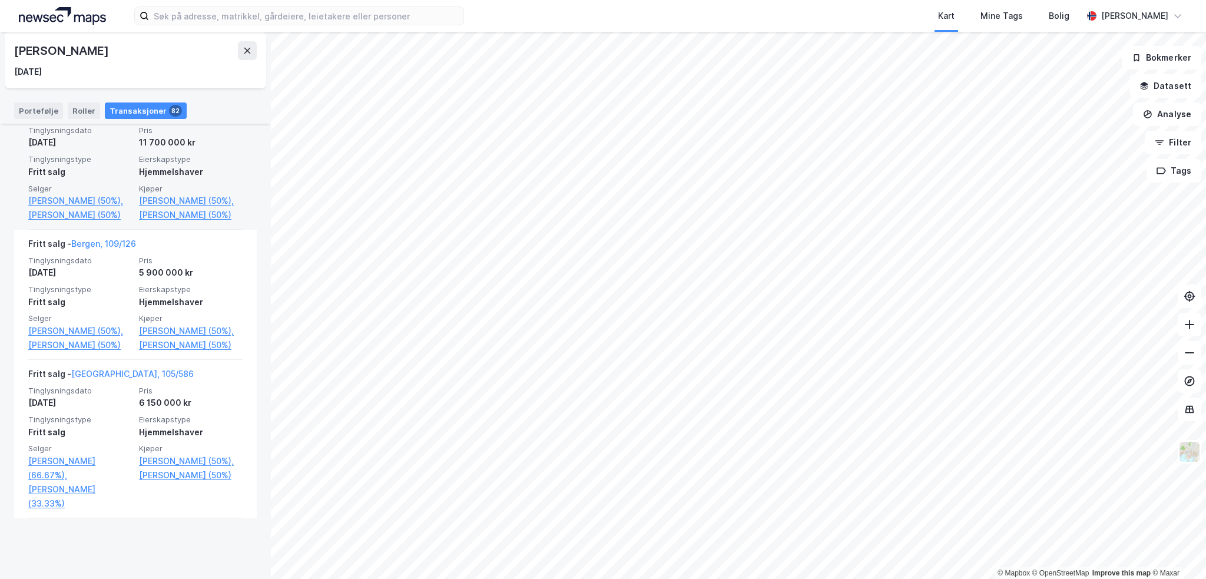
click at [112, 118] on link "Bergen, 105/592" at bounding box center [103, 113] width 65 height 10
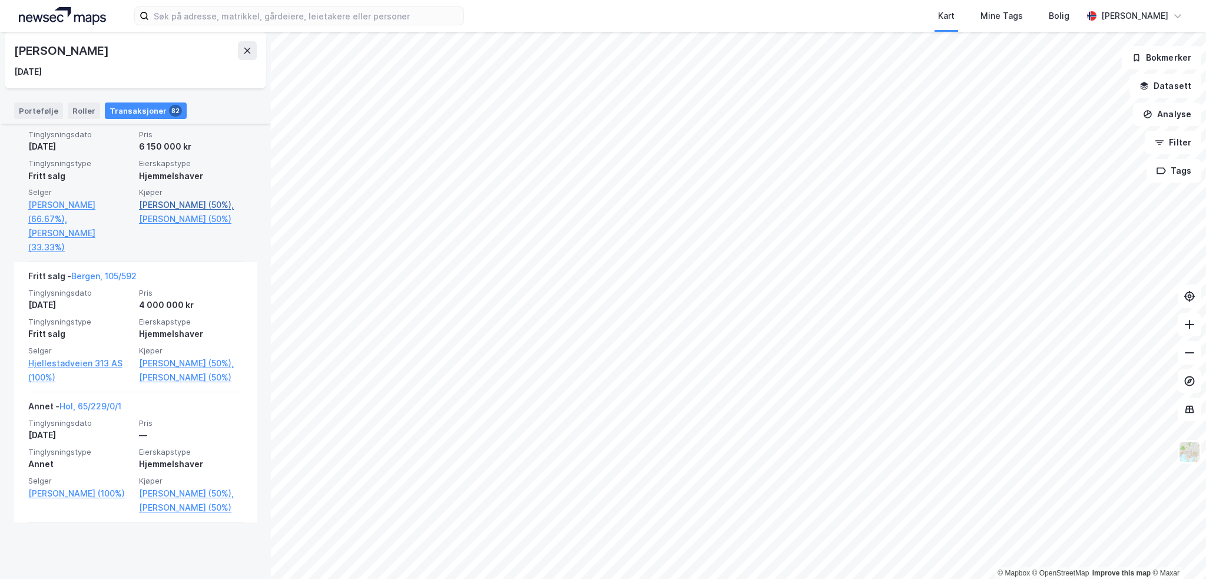
scroll to position [1001, 0]
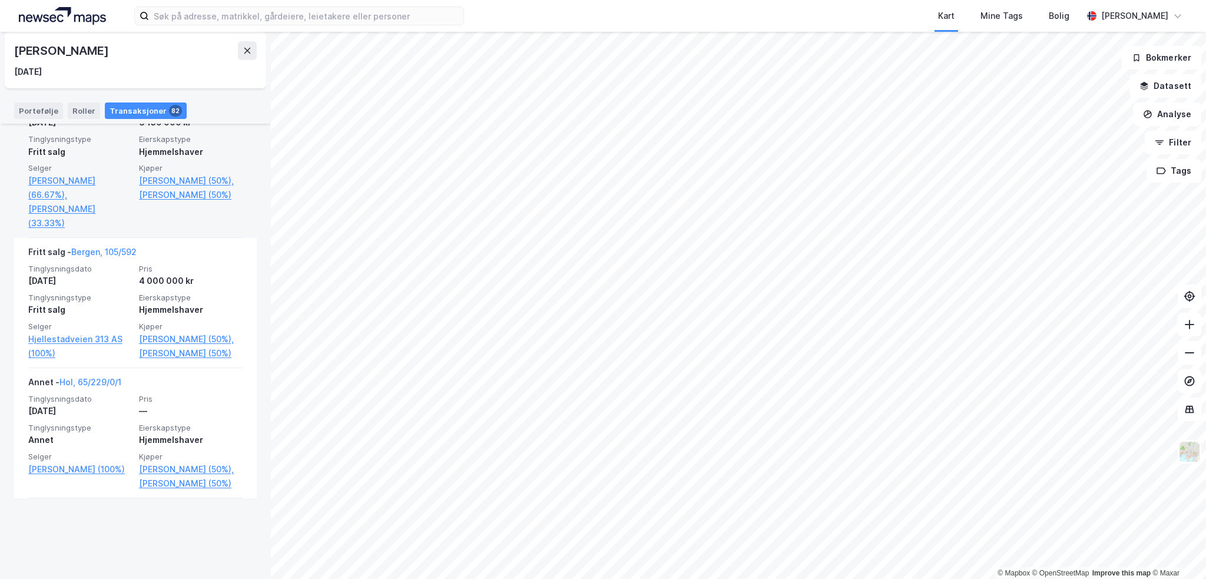
click at [101, 98] on link "Bergen, 105/586" at bounding box center [132, 93] width 122 height 10
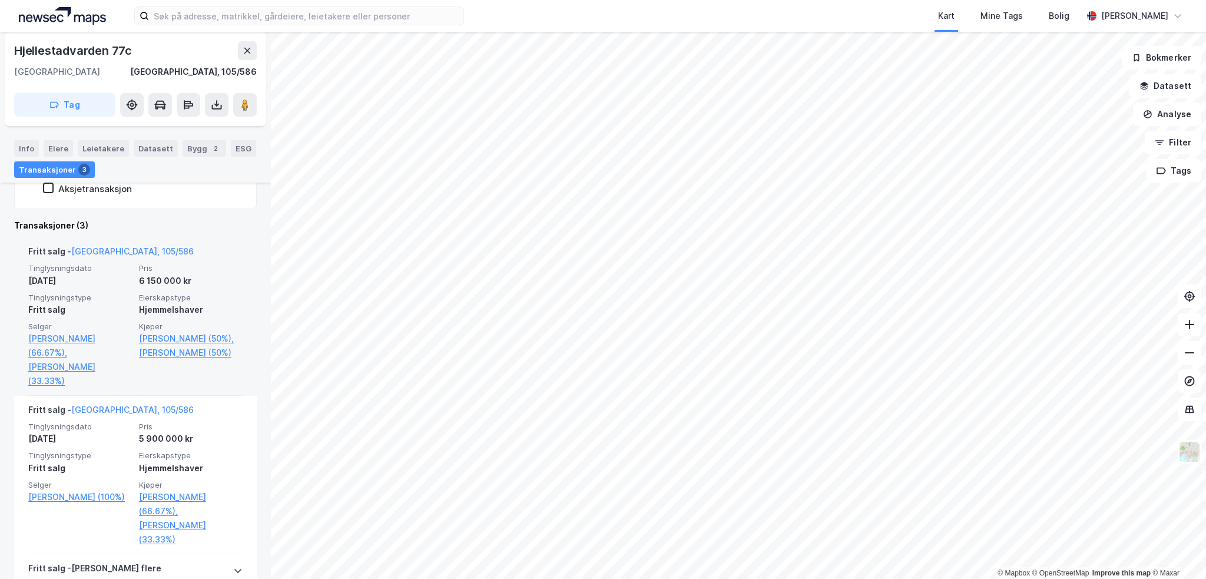
scroll to position [294, 0]
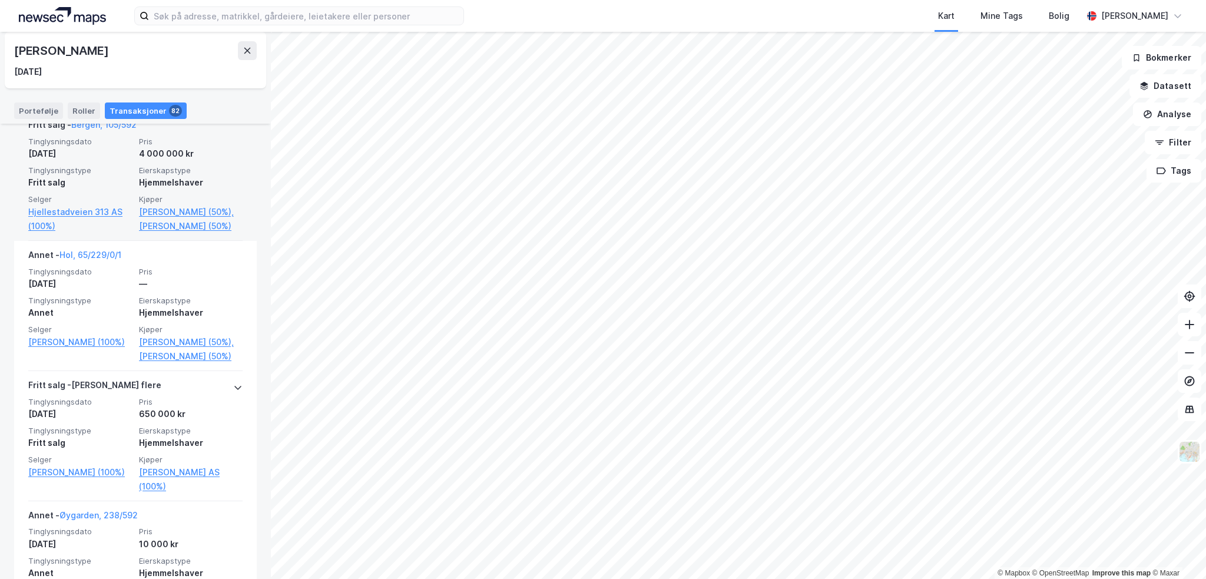
scroll to position [1178, 0]
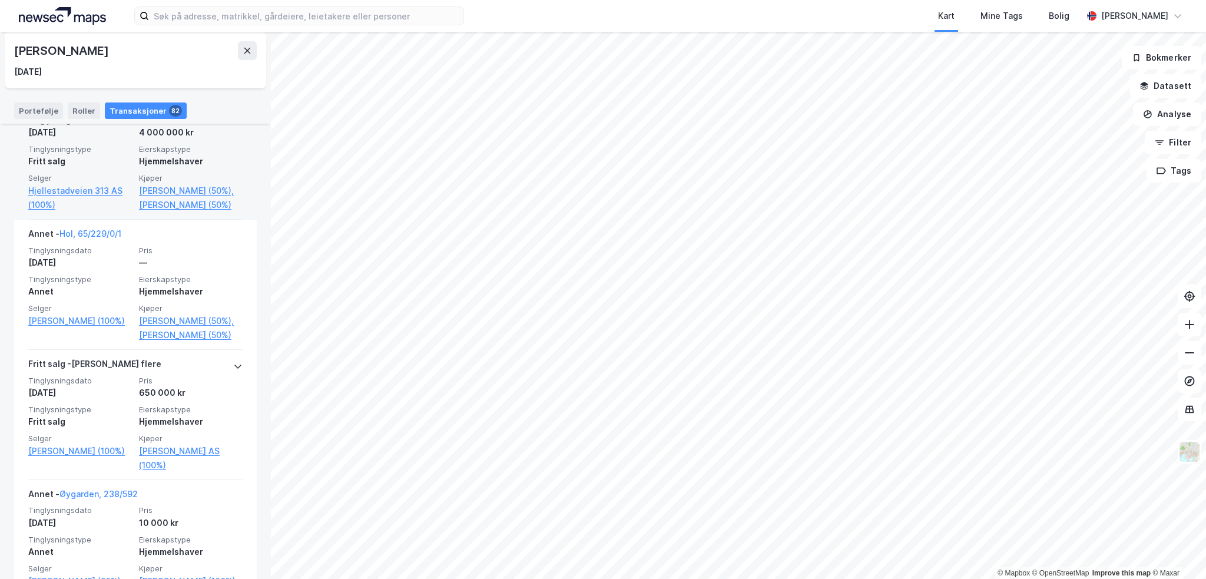
click at [111, 108] on link "Bergen, 105/592" at bounding box center [103, 103] width 65 height 10
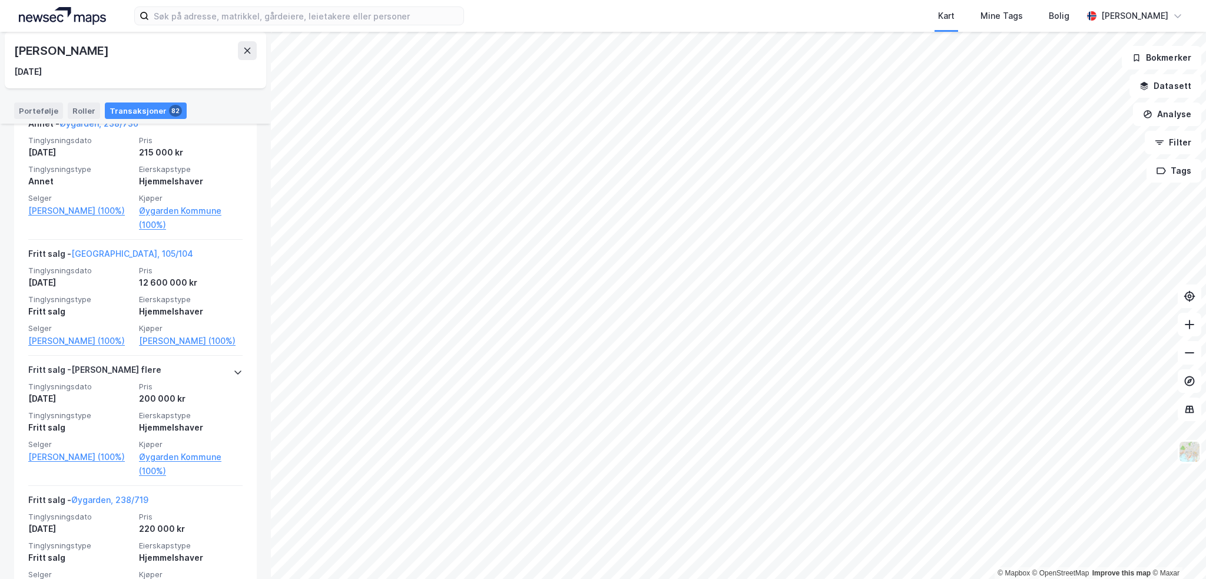
scroll to position [2355, 0]
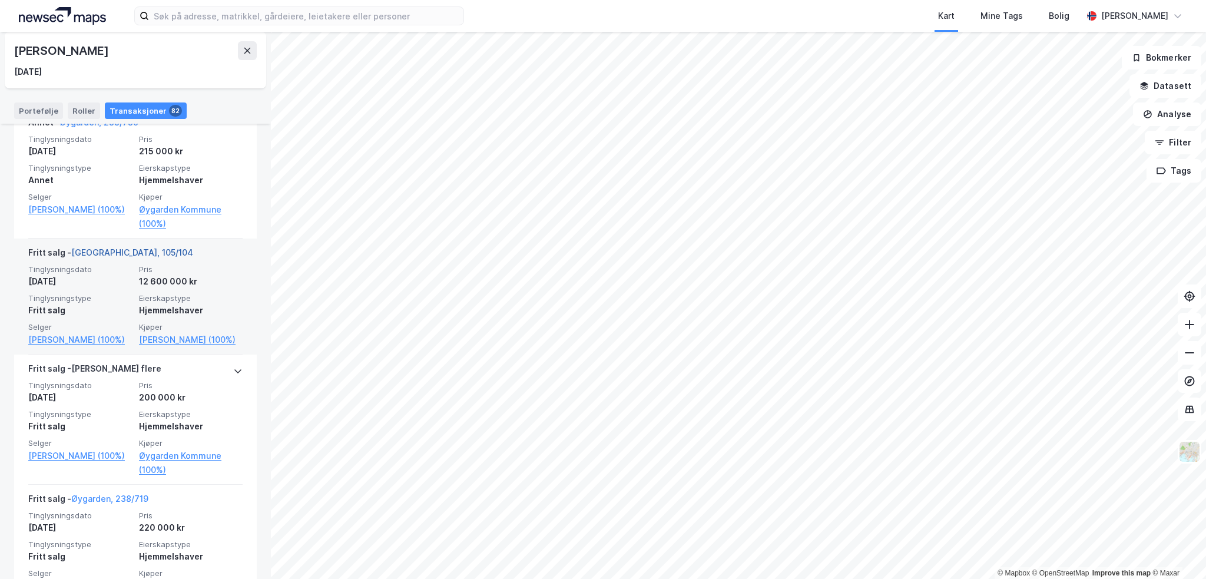
click at [120, 248] on link "Bergen, 105/104" at bounding box center [132, 252] width 122 height 10
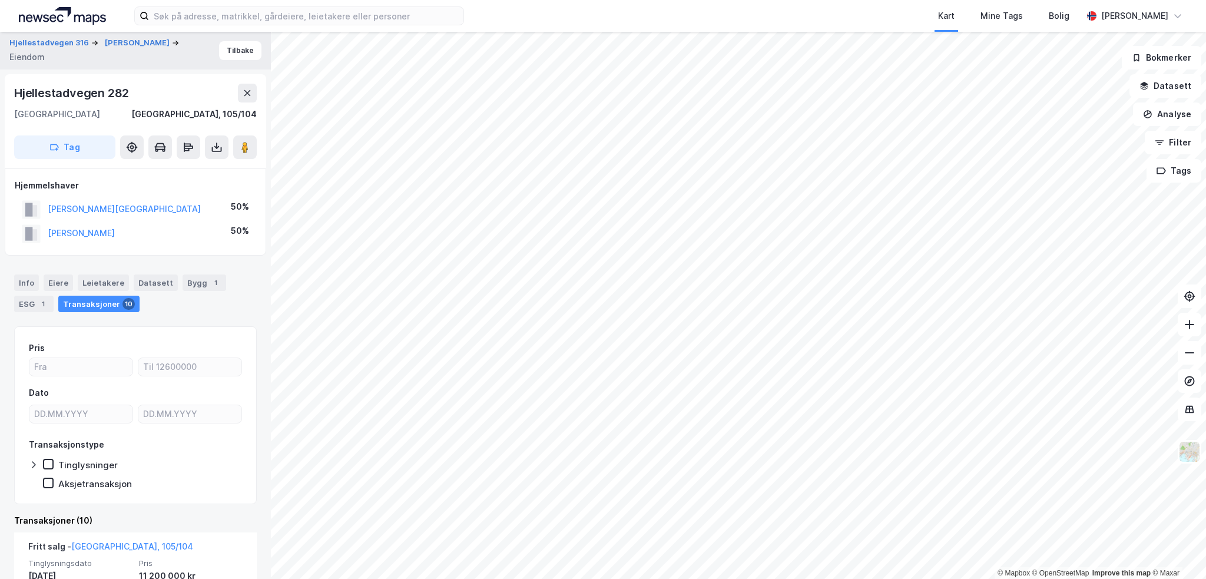
drag, startPoint x: 120, startPoint y: 248, endPoint x: 126, endPoint y: 246, distance: 6.1
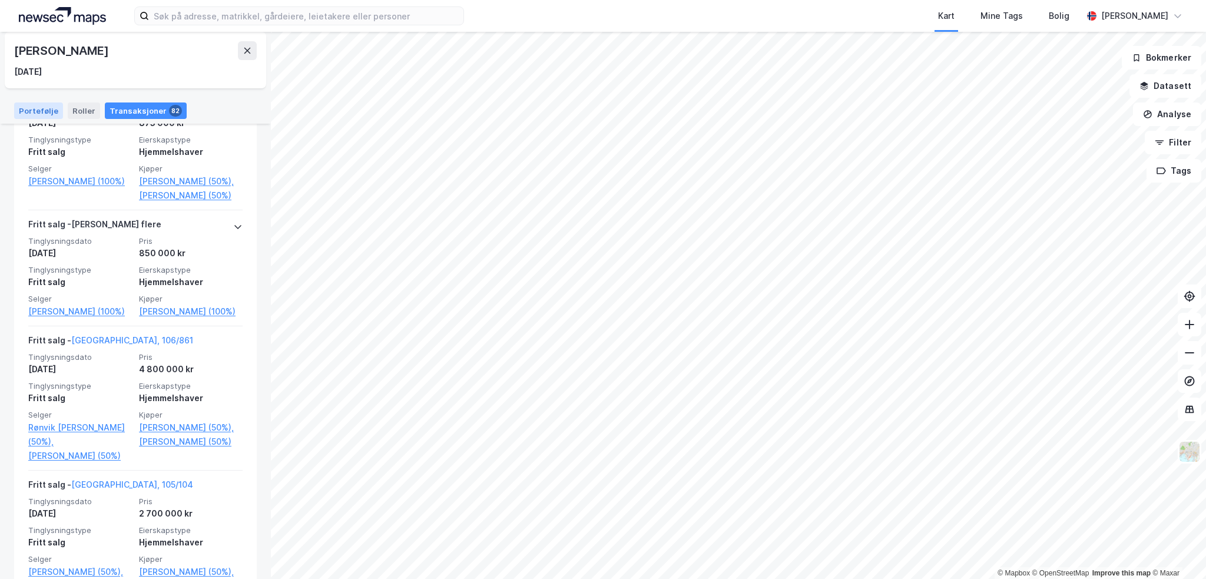
scroll to position [5005, 0]
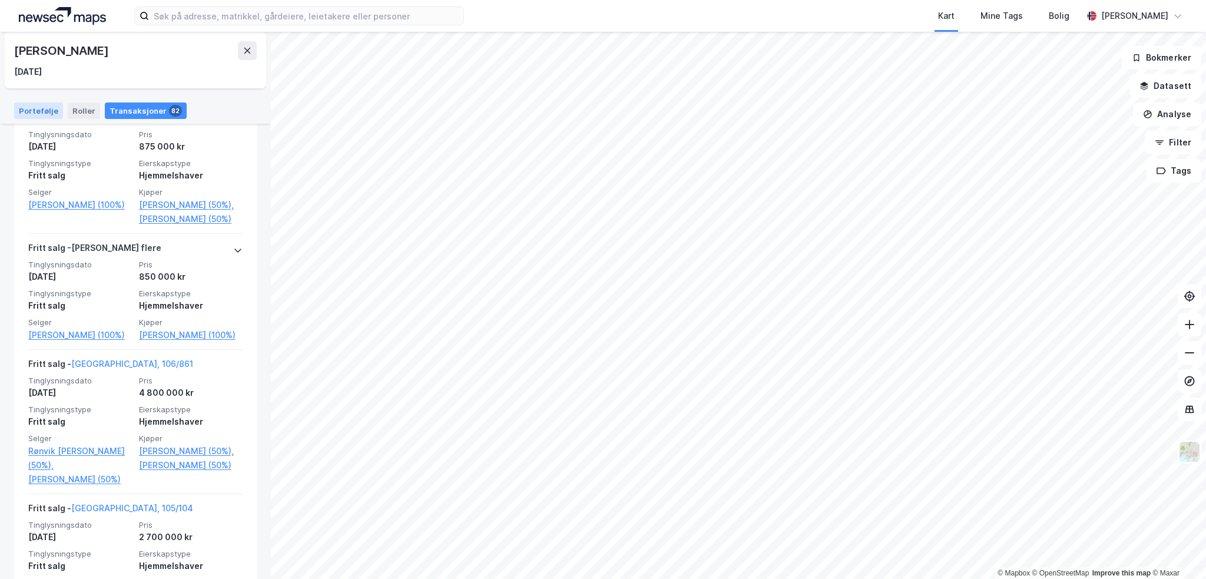
click at [40, 106] on div "Portefølje" at bounding box center [38, 110] width 49 height 16
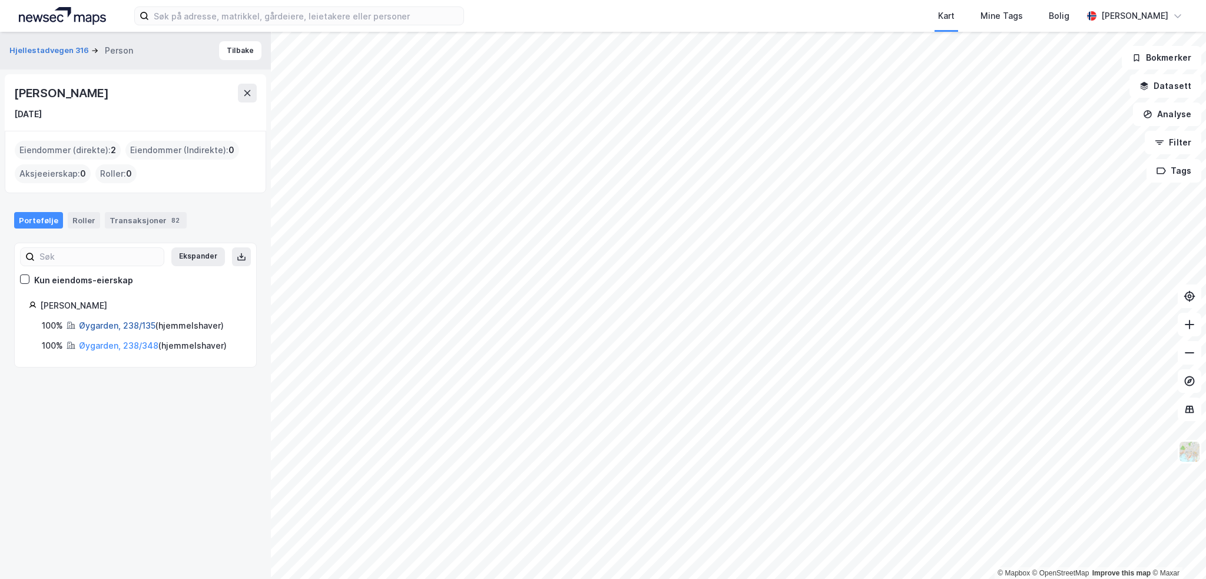
click at [104, 327] on link "Øygarden, 238/135" at bounding box center [117, 325] width 77 height 10
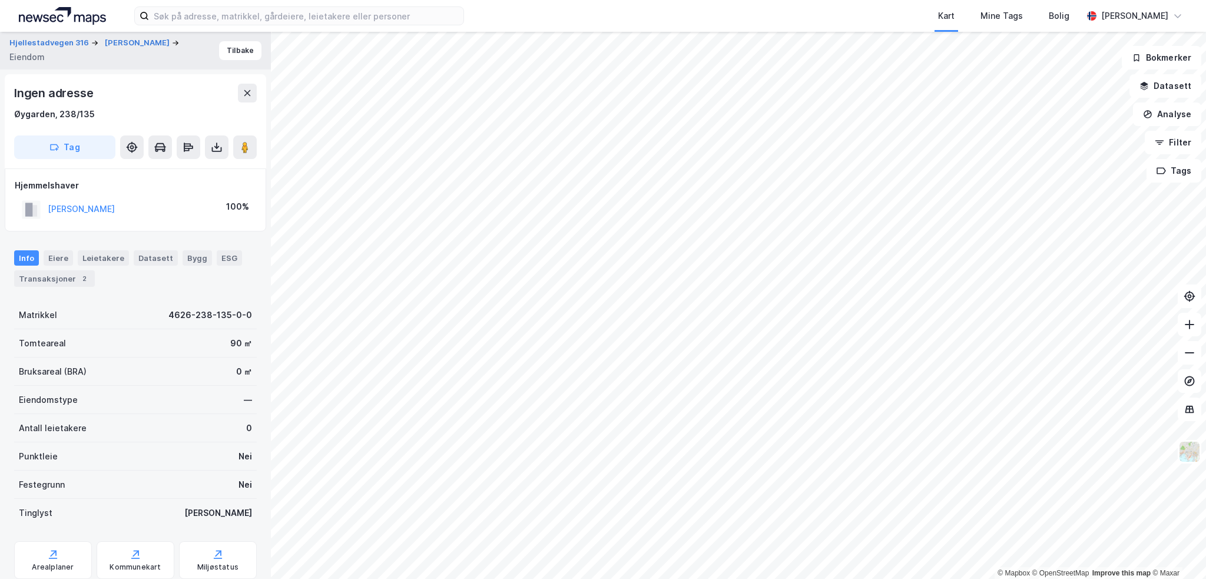
scroll to position [38, 0]
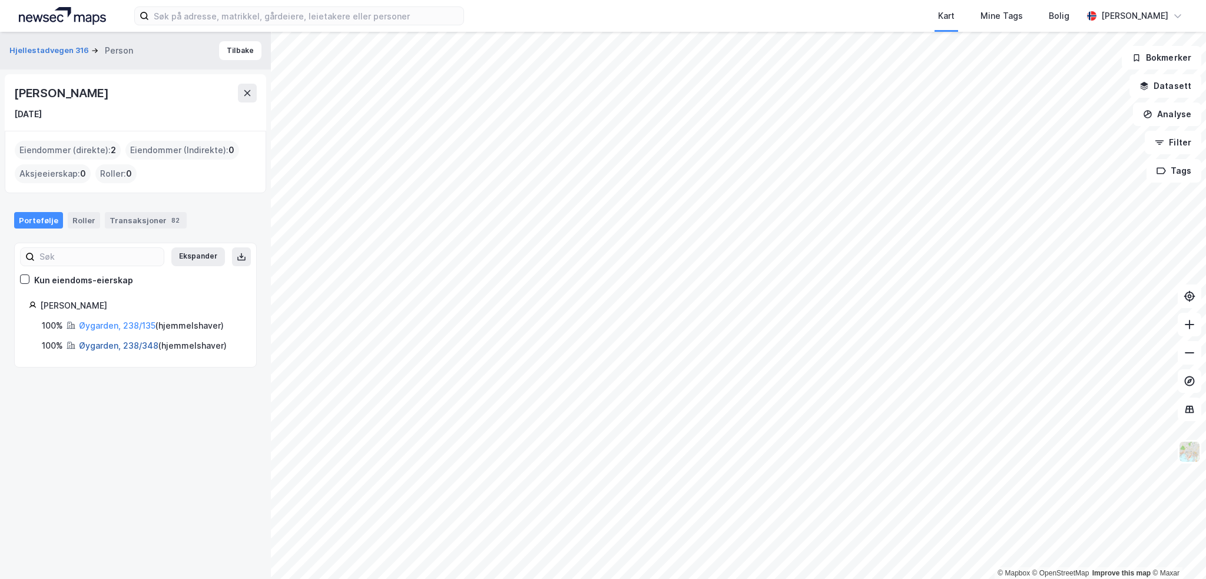
click at [94, 347] on link "Øygarden, 238/348" at bounding box center [118, 345] width 79 height 10
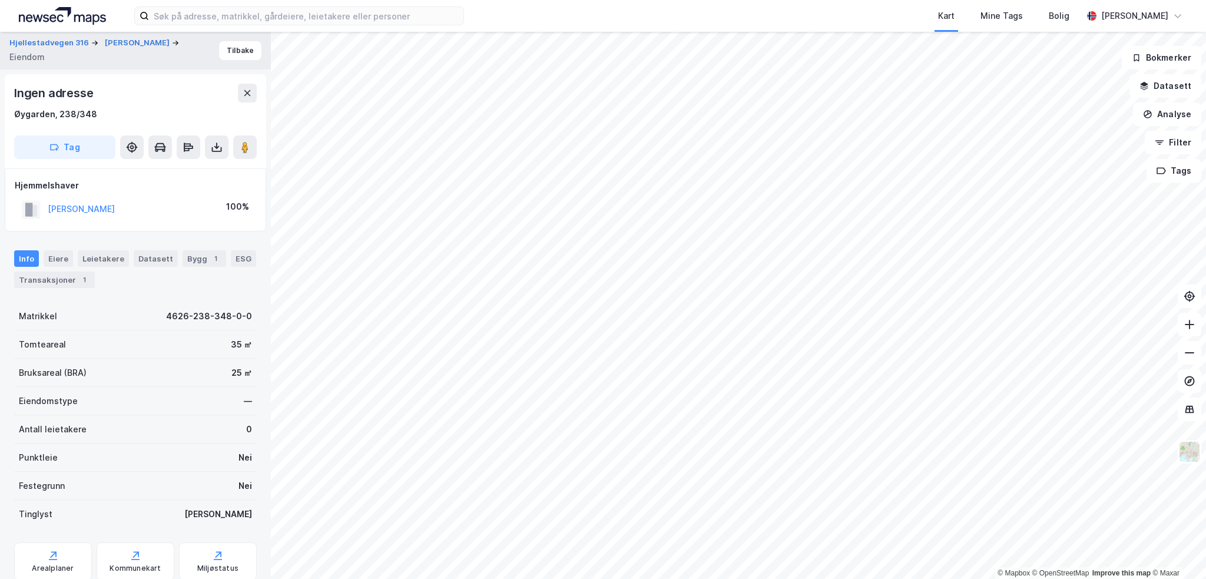
scroll to position [38, 0]
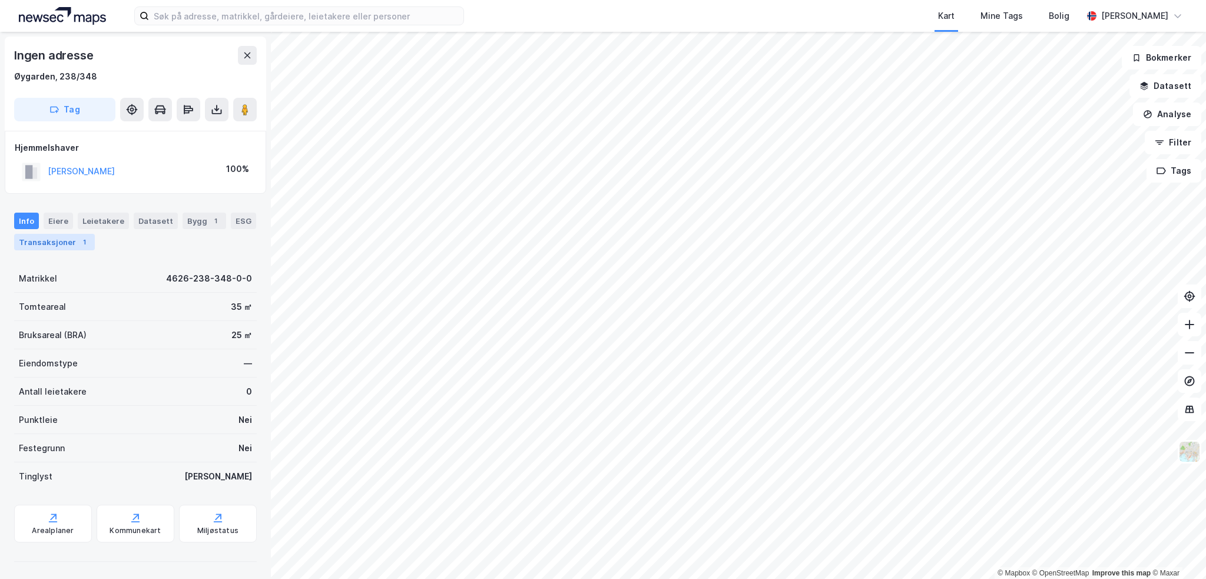
click at [64, 244] on div "Transaksjoner 1" at bounding box center [54, 242] width 81 height 16
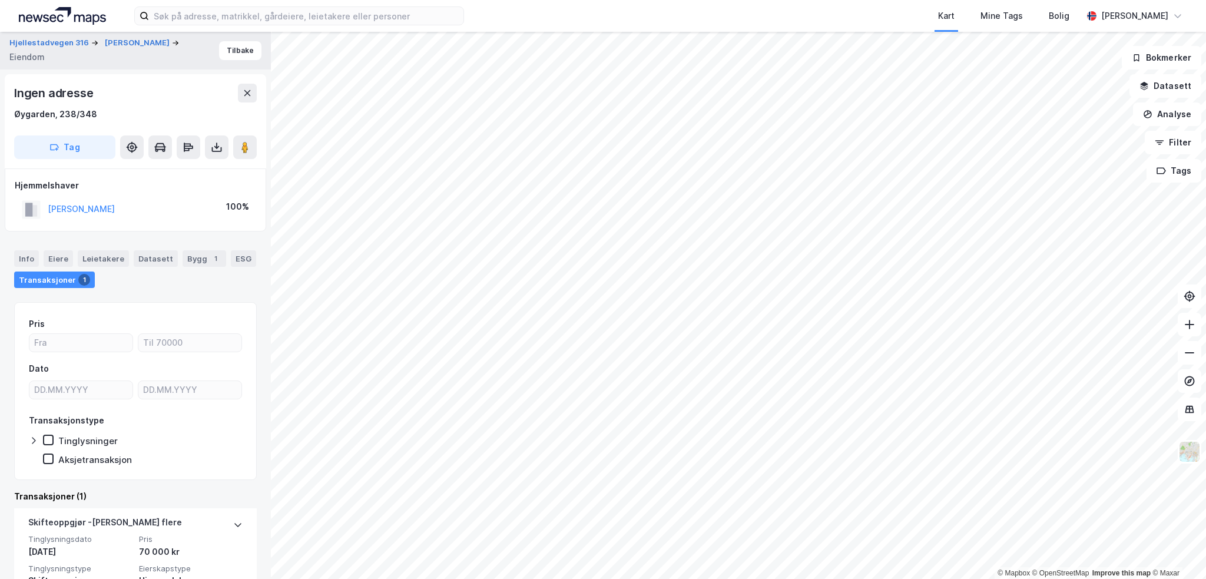
click at [110, 215] on div "OLSEN JOHN PETER" at bounding box center [81, 209] width 67 height 14
click at [0, 0] on button "OLSEN JOHN PETER" at bounding box center [0, 0] width 0 height 0
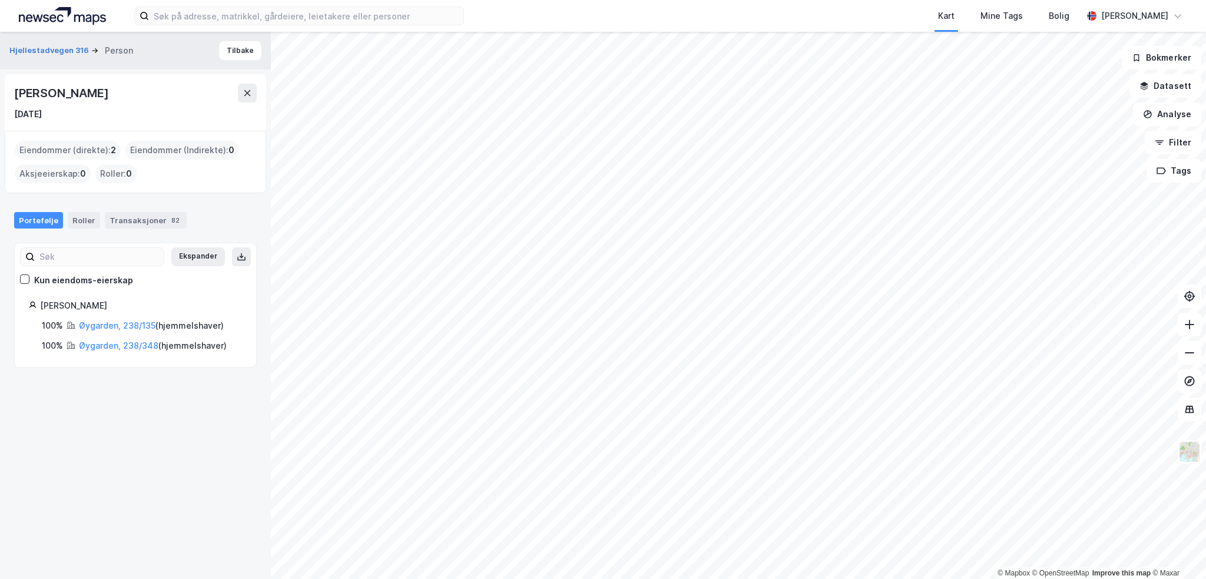
click at [81, 93] on div "John Peter Olsen" at bounding box center [62, 93] width 97 height 19
click at [156, 222] on div "Transaksjoner 82" at bounding box center [146, 220] width 82 height 16
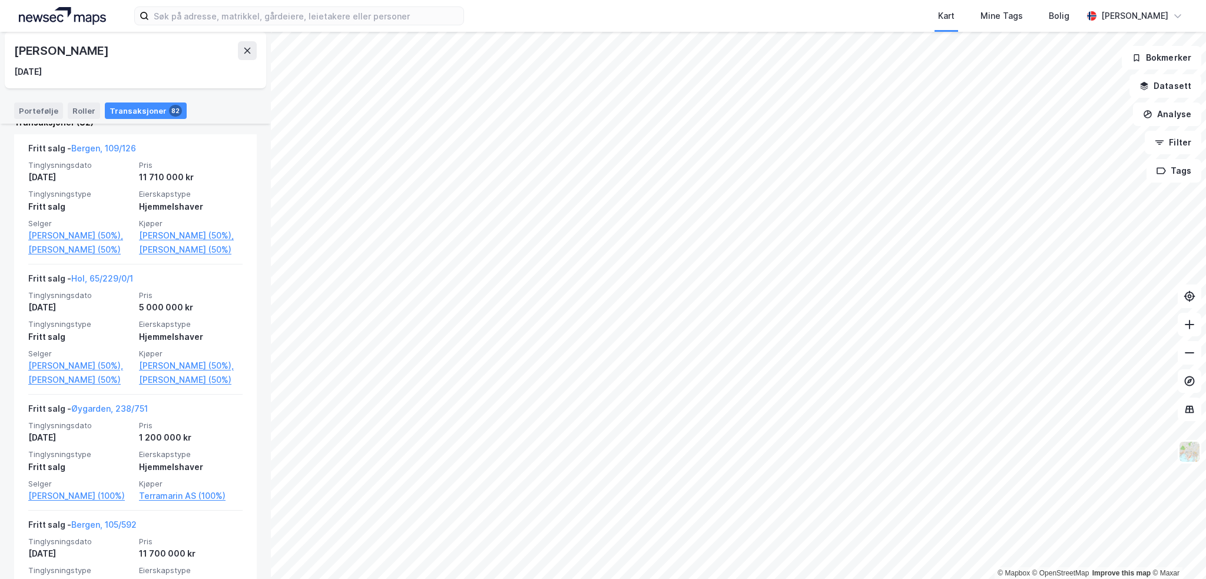
scroll to position [294, 0]
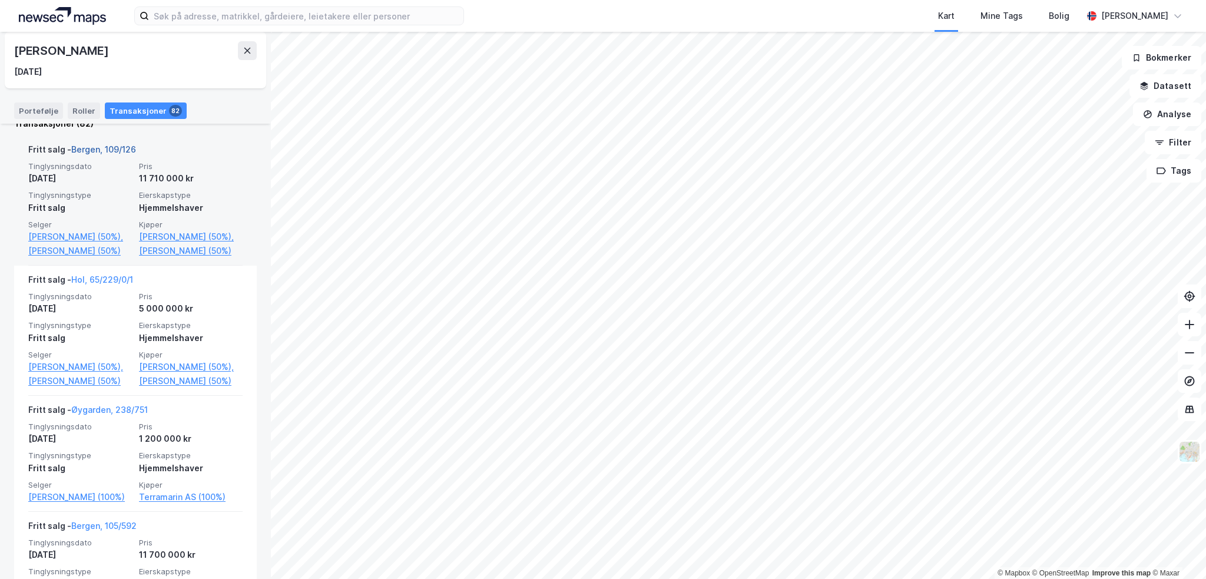
click at [90, 150] on link "Bergen, 109/126" at bounding box center [103, 149] width 65 height 10
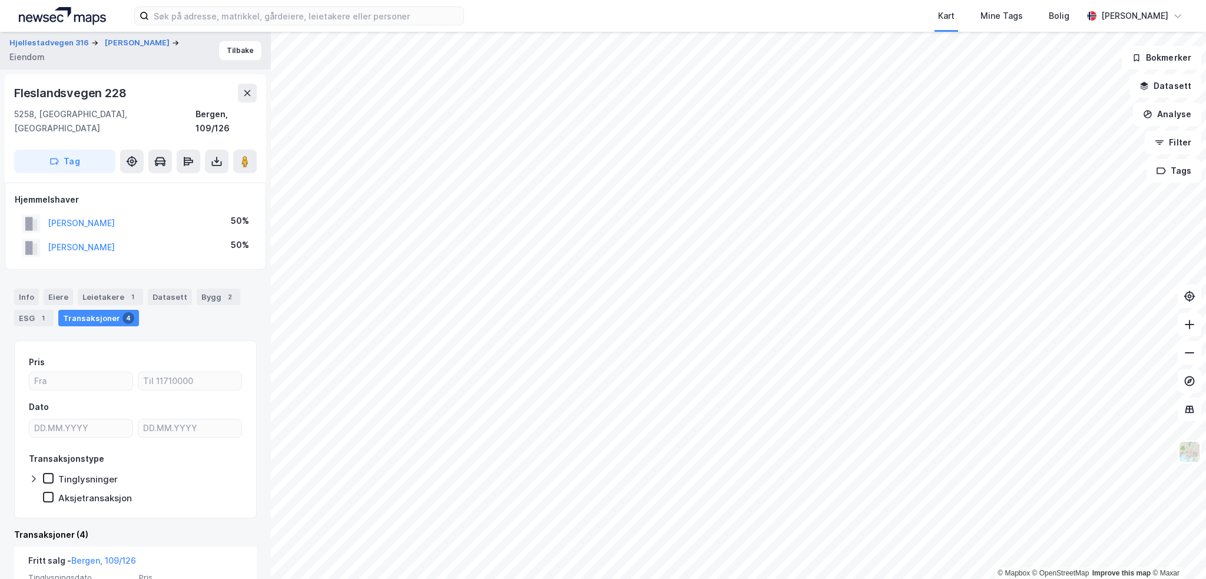
scroll to position [236, 0]
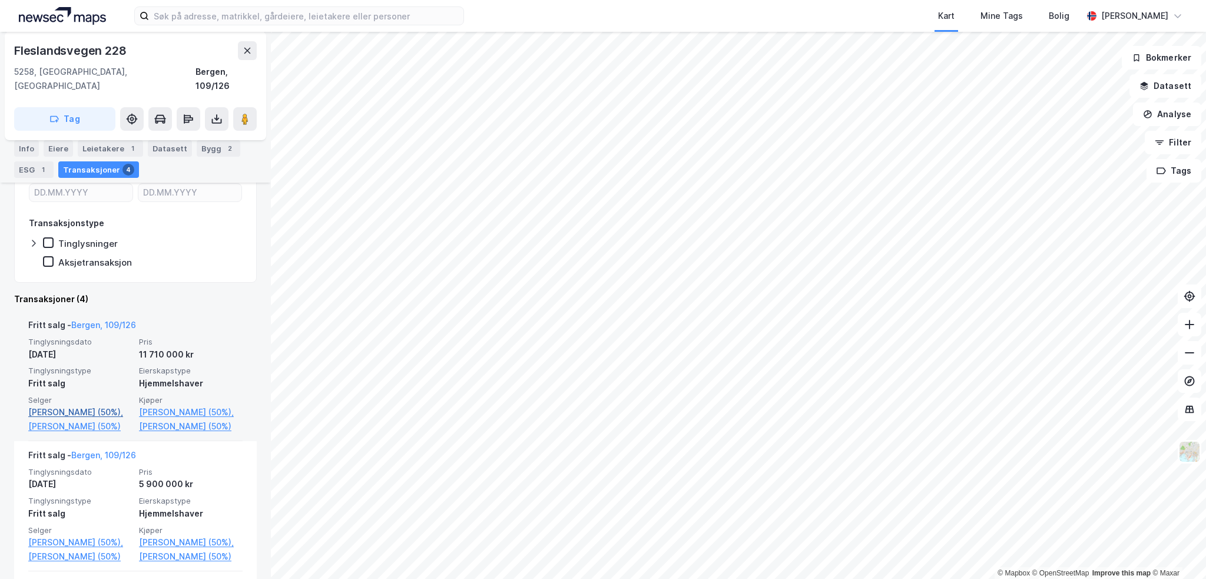
click at [78, 405] on link "Hjermann Helle Folvik (50%)," at bounding box center [80, 412] width 104 height 14
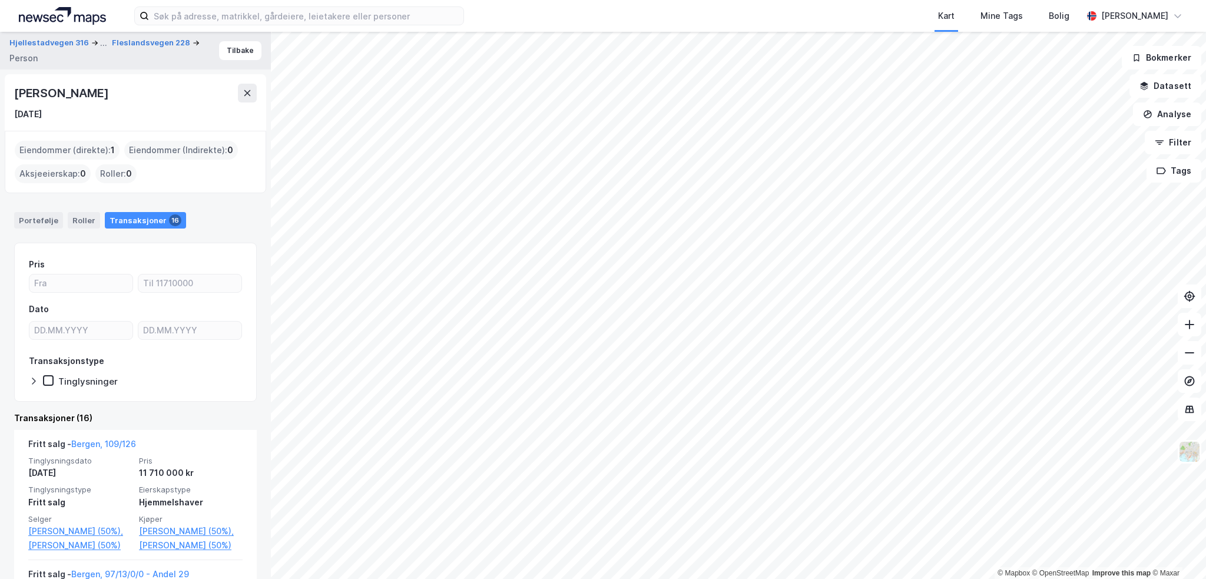
click at [92, 95] on div "Helle Folvik Hjermann" at bounding box center [62, 93] width 97 height 19
click at [45, 223] on div "Portefølje" at bounding box center [38, 220] width 49 height 16
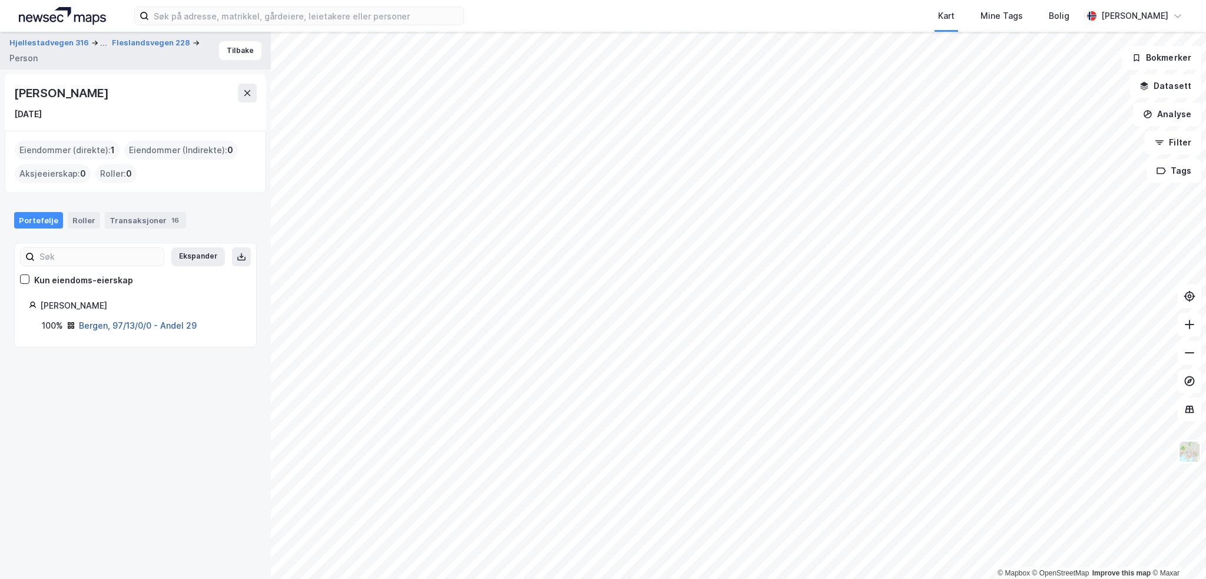
click at [100, 325] on link "Bergen, 97/13/0/0 - Andel 29" at bounding box center [138, 325] width 118 height 10
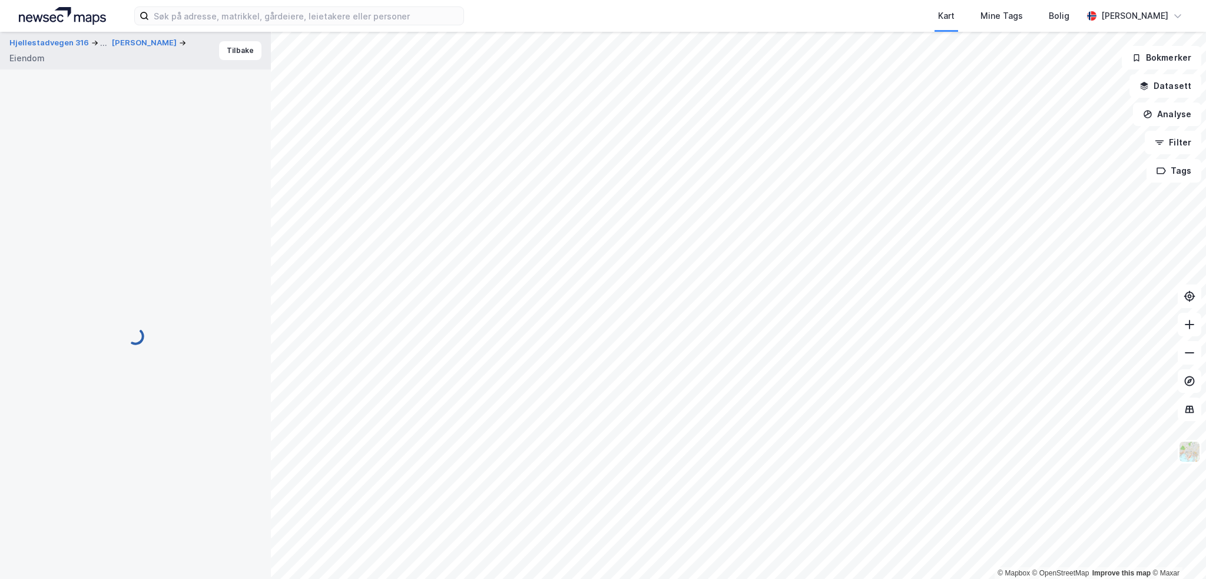
scroll to position [127, 0]
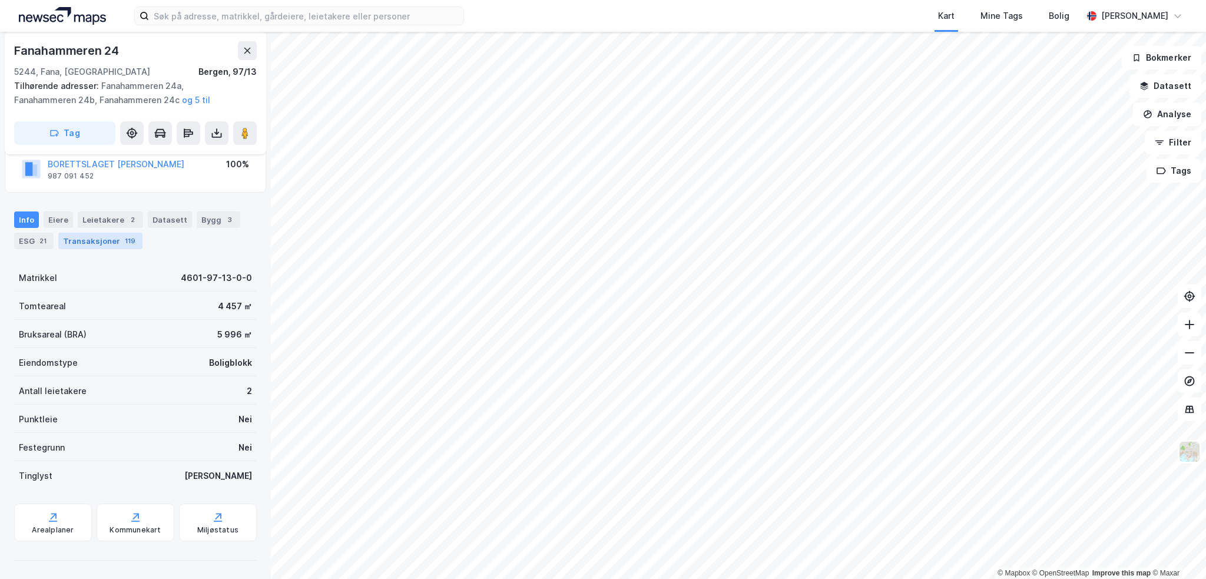
click at [122, 238] on div "119" at bounding box center [129, 241] width 15 height 12
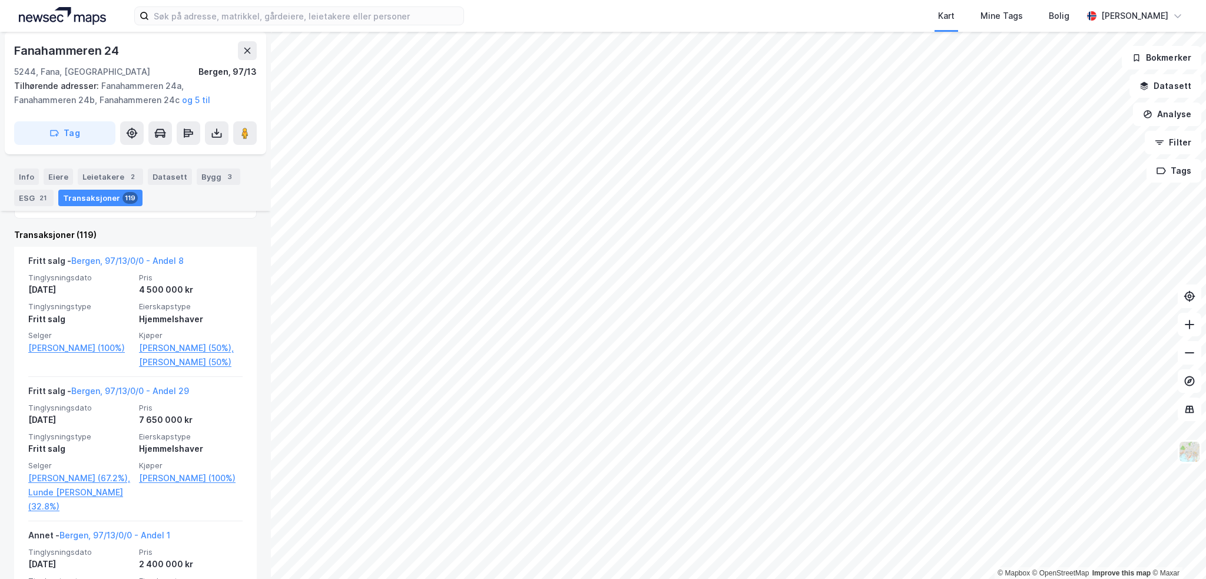
scroll to position [363, 0]
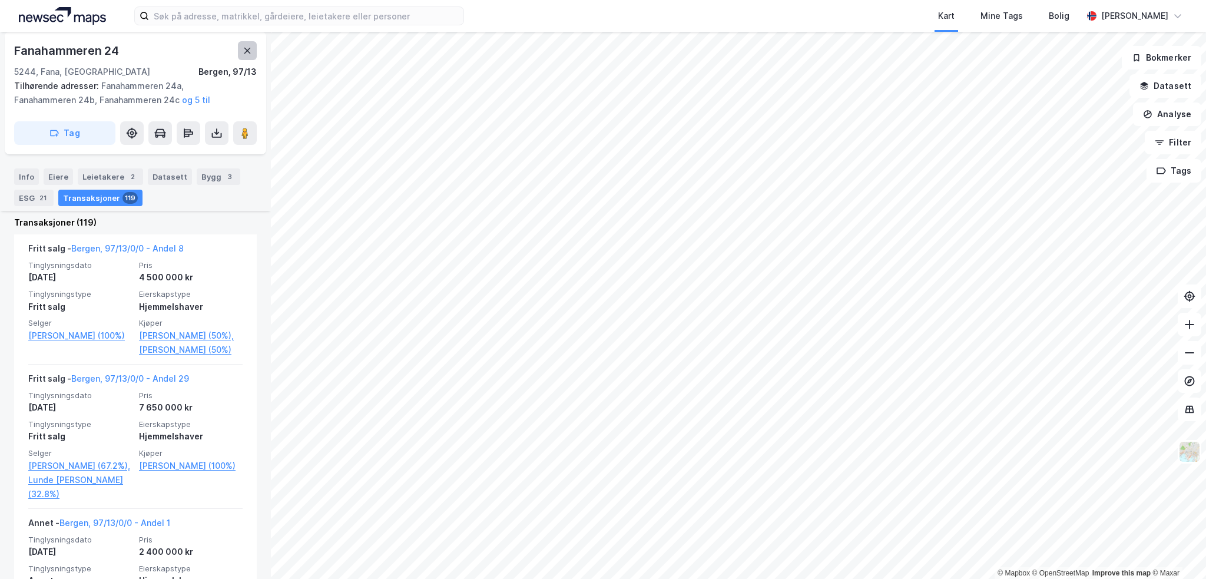
click at [248, 51] on icon at bounding box center [247, 50] width 9 height 9
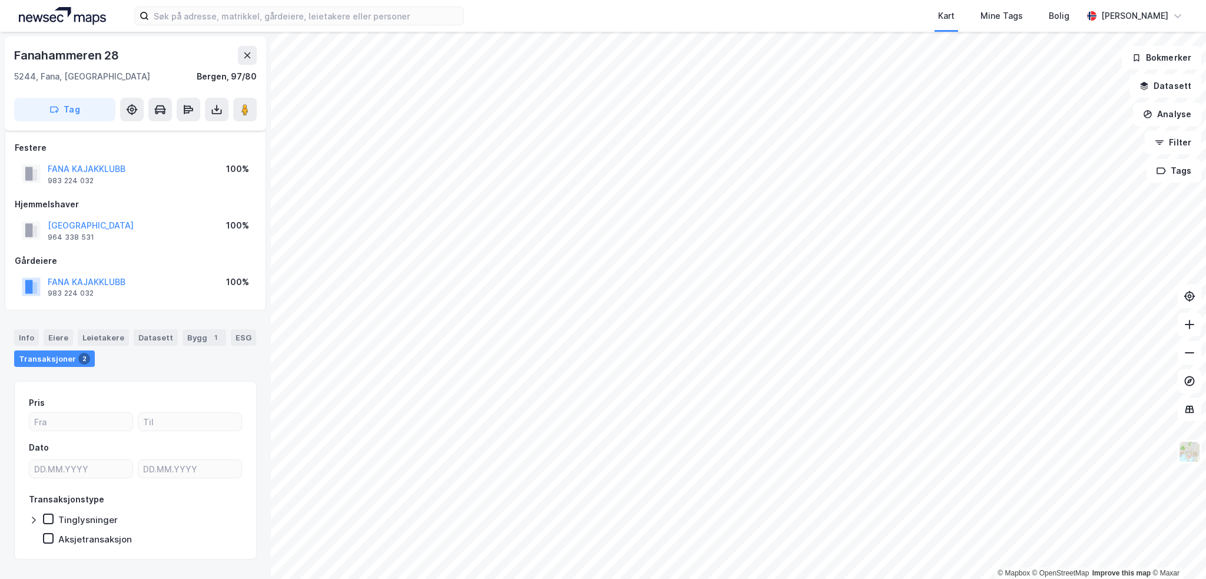
scroll to position [22, 0]
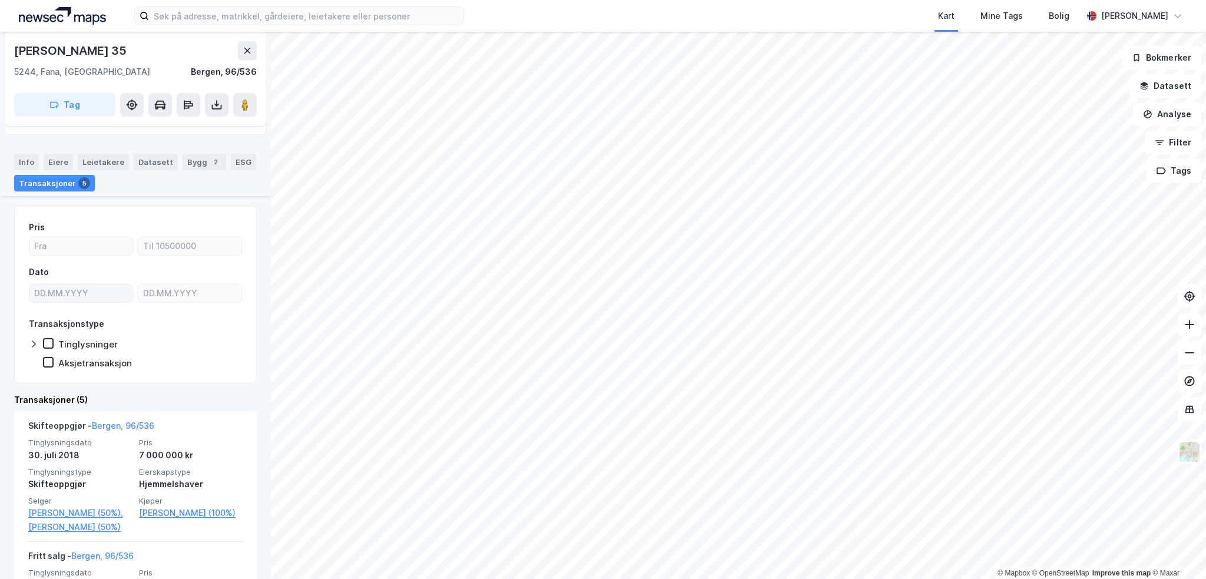
scroll to position [236, 0]
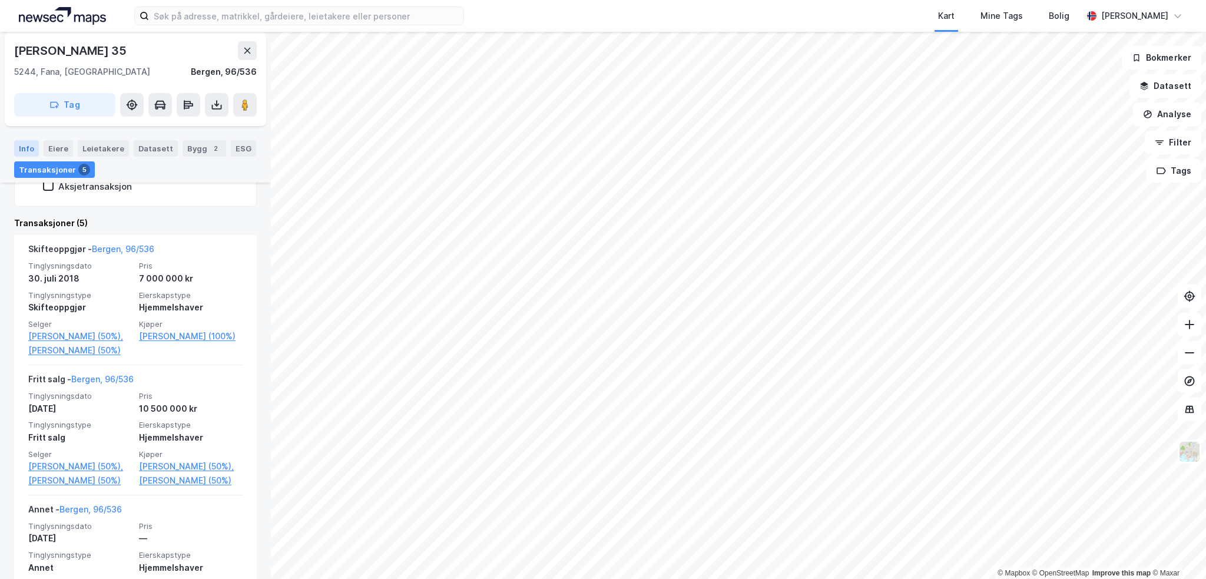
click at [24, 150] on div "Info" at bounding box center [26, 148] width 25 height 16
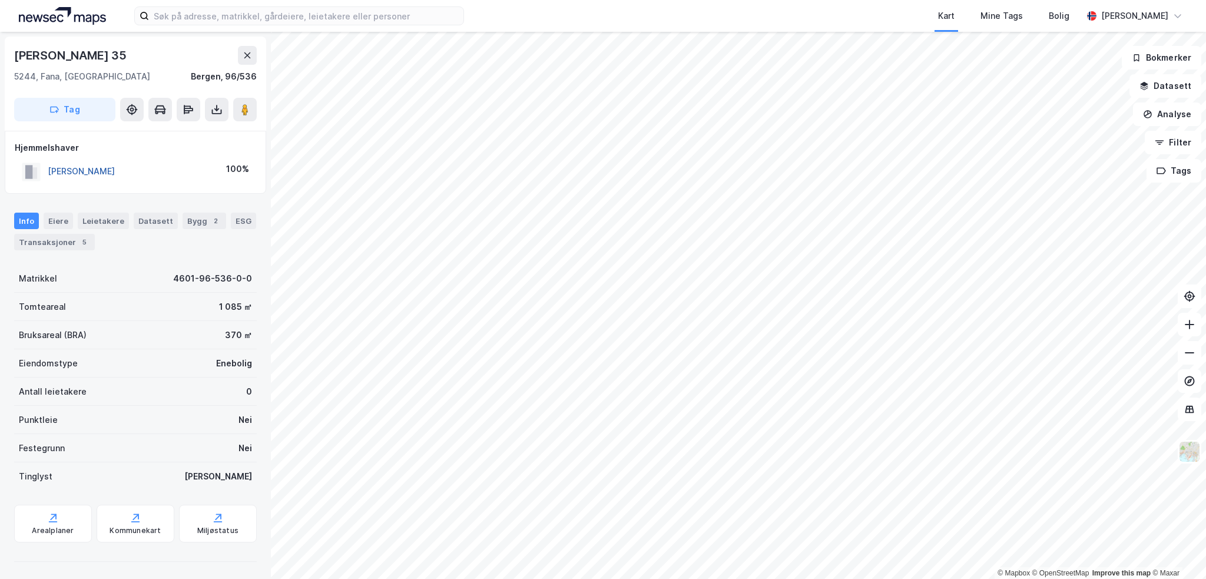
click at [0, 0] on button "SANDVEN TROND" at bounding box center [0, 0] width 0 height 0
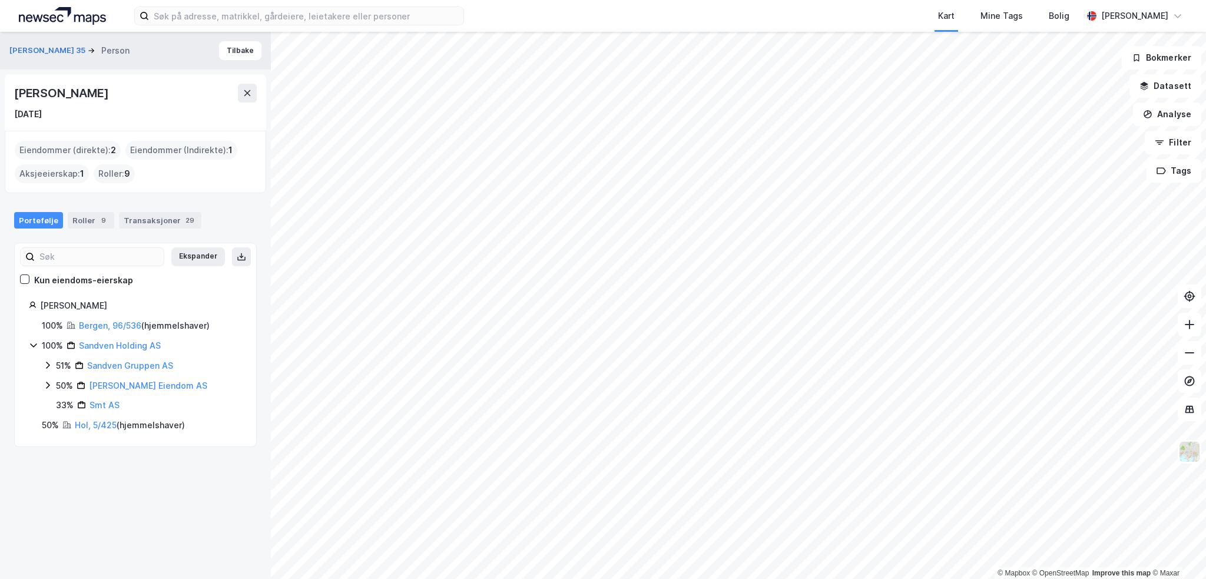
click at [95, 430] on div "Hol, 5/425 ( hjemmelshaver )" at bounding box center [130, 425] width 110 height 14
click at [96, 426] on link "Hol, 5/425" at bounding box center [96, 425] width 42 height 10
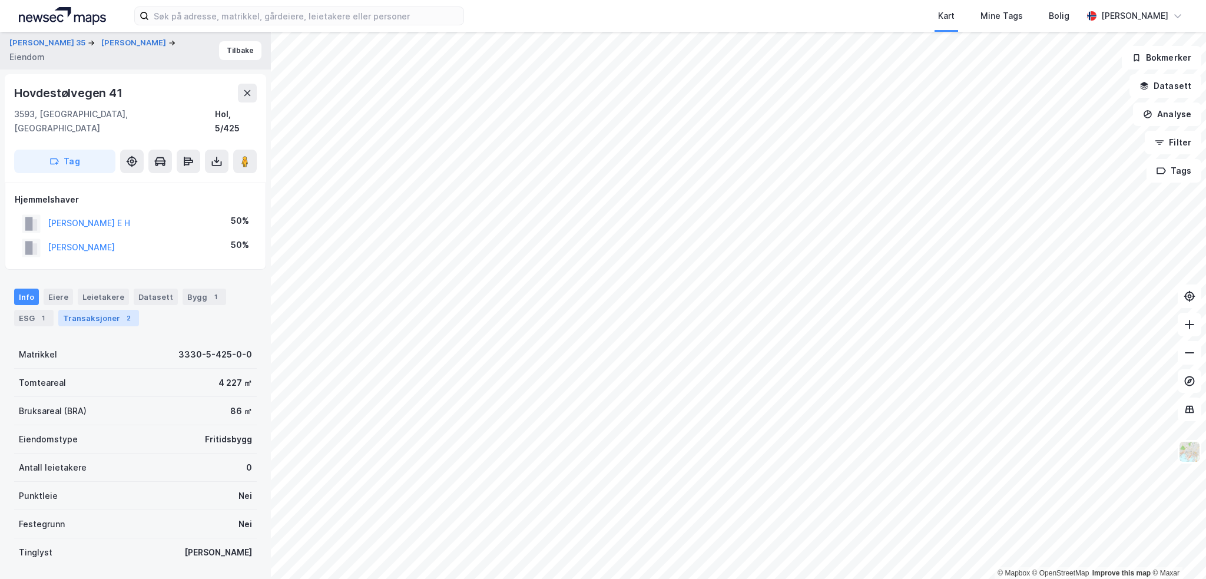
click at [109, 310] on div "Transaksjoner 2" at bounding box center [98, 318] width 81 height 16
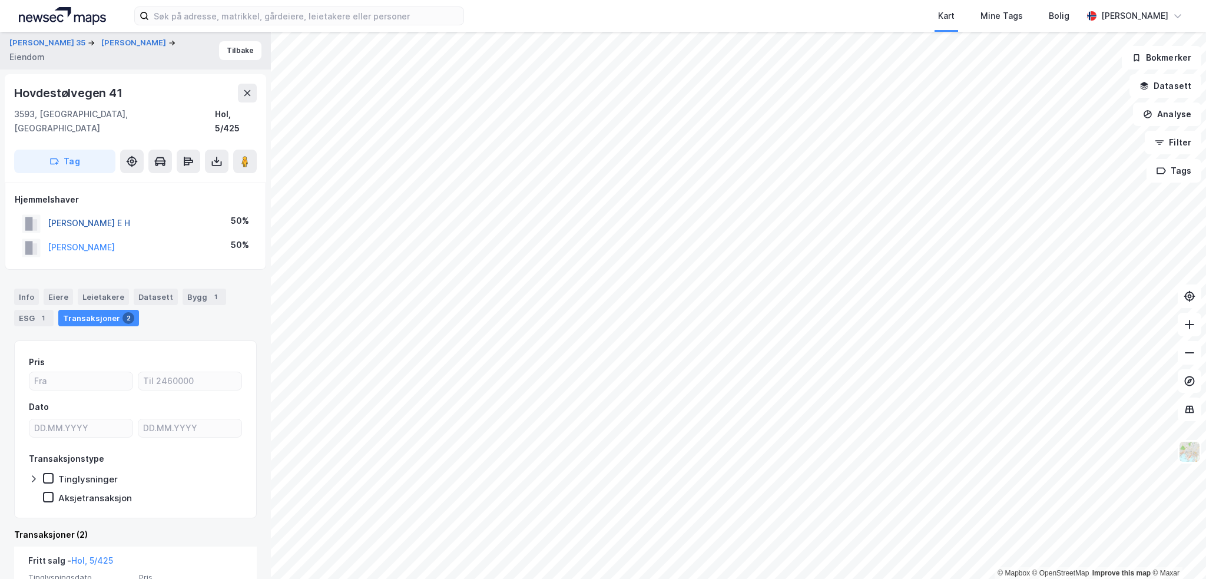
click at [0, 0] on button "SANDVEN KRISTIANE E H" at bounding box center [0, 0] width 0 height 0
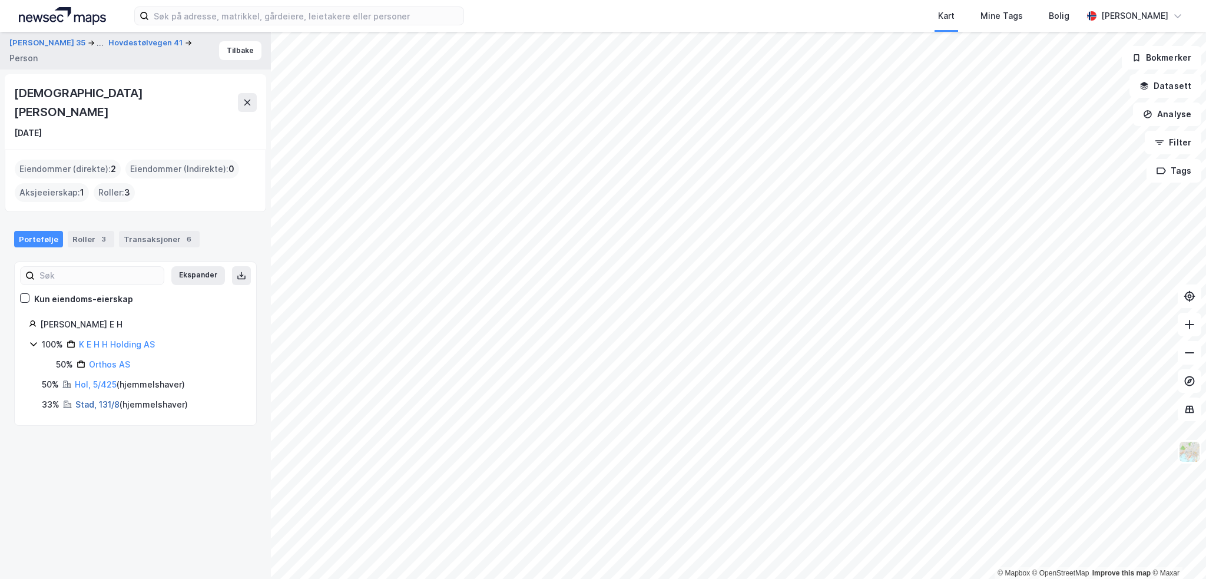
click at [97, 399] on link "Stad, 131/8" at bounding box center [97, 404] width 44 height 10
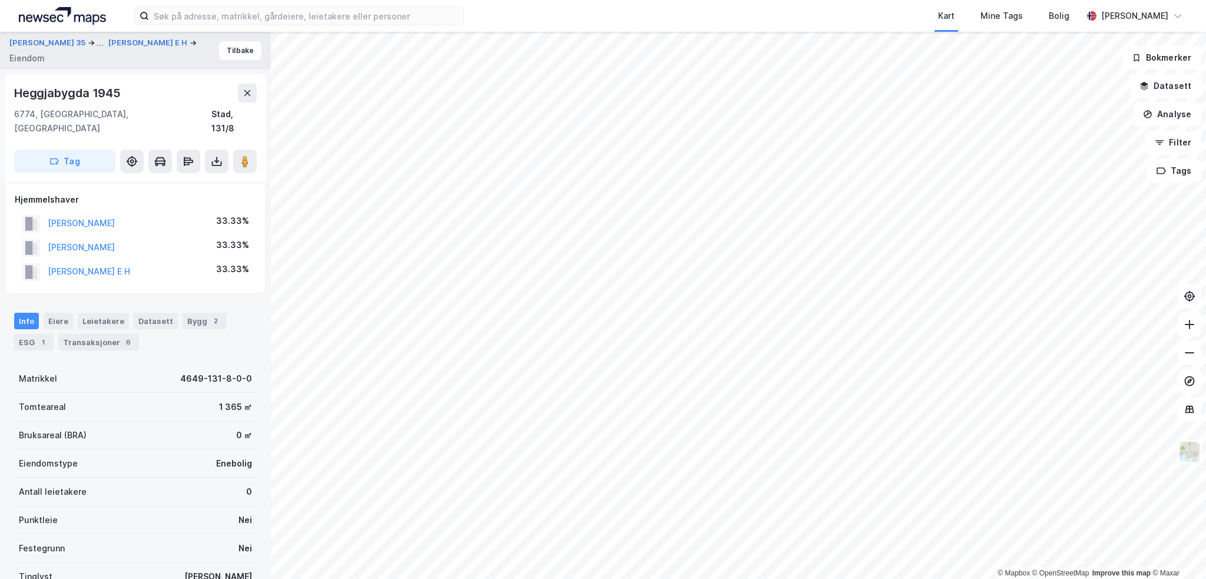
scroll to position [4, 0]
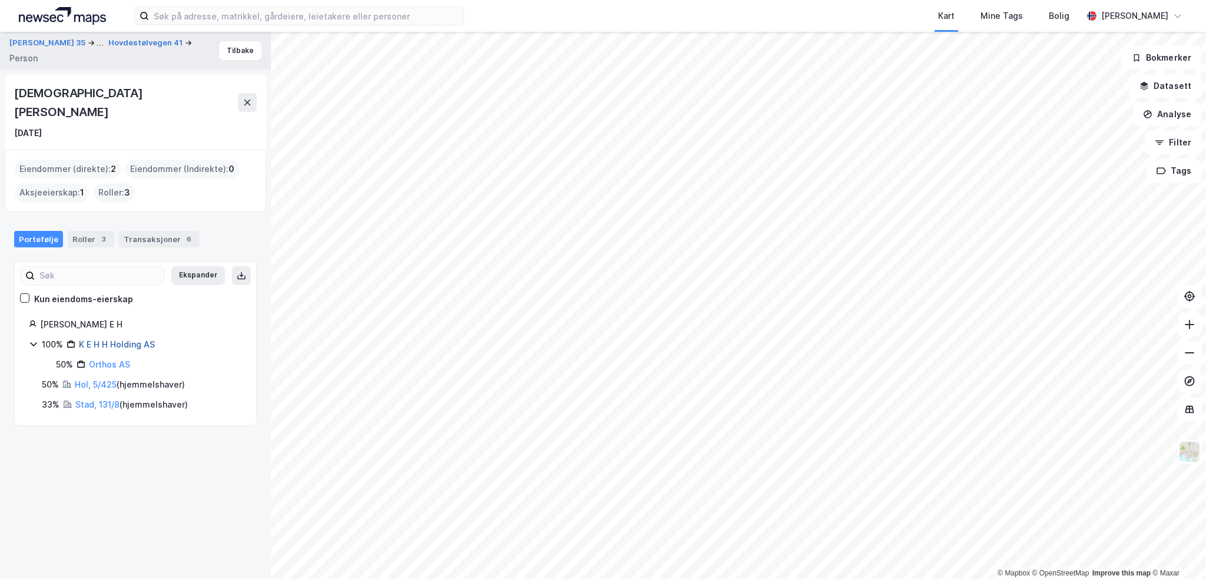
click at [124, 339] on link "K E H H Holding AS" at bounding box center [117, 344] width 76 height 10
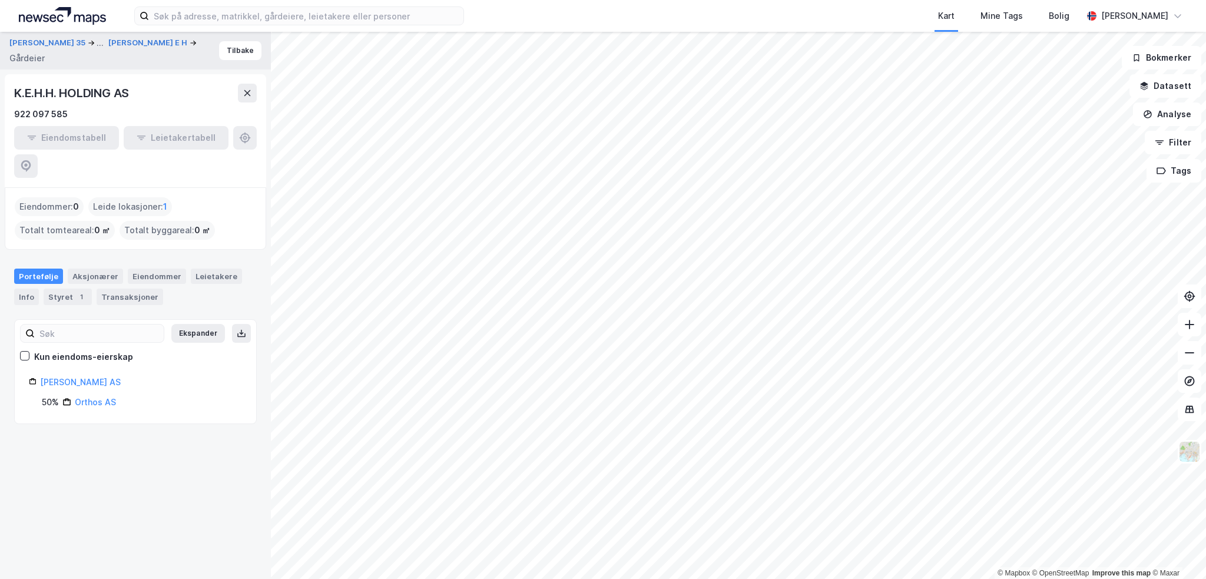
click at [64, 89] on div "K.E.H.H. HOLDING AS" at bounding box center [72, 93] width 117 height 19
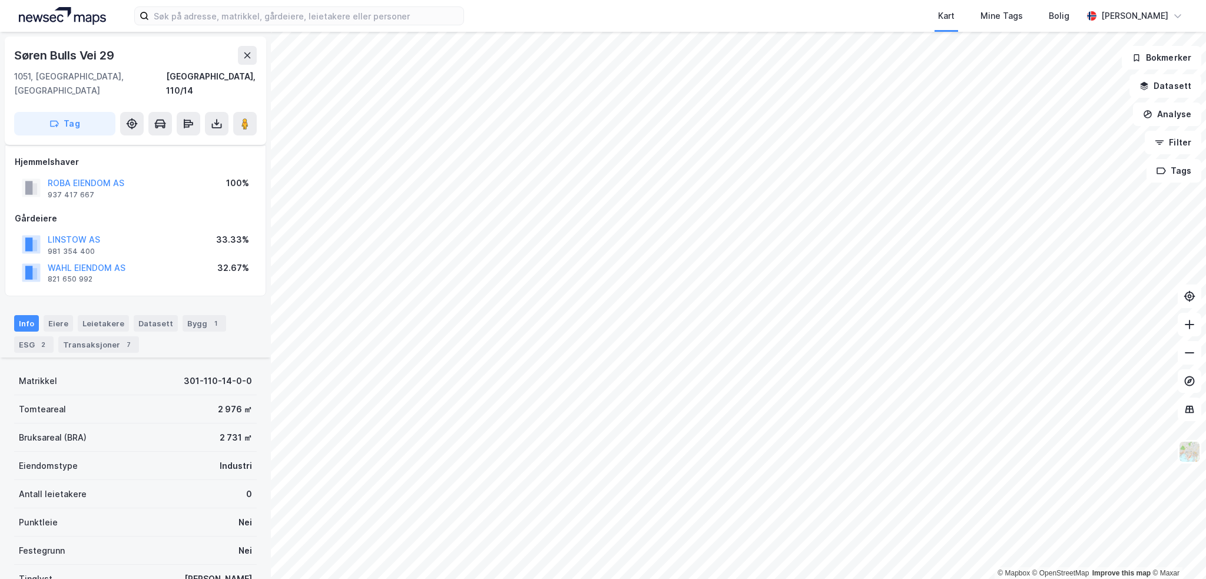
scroll to position [207, 0]
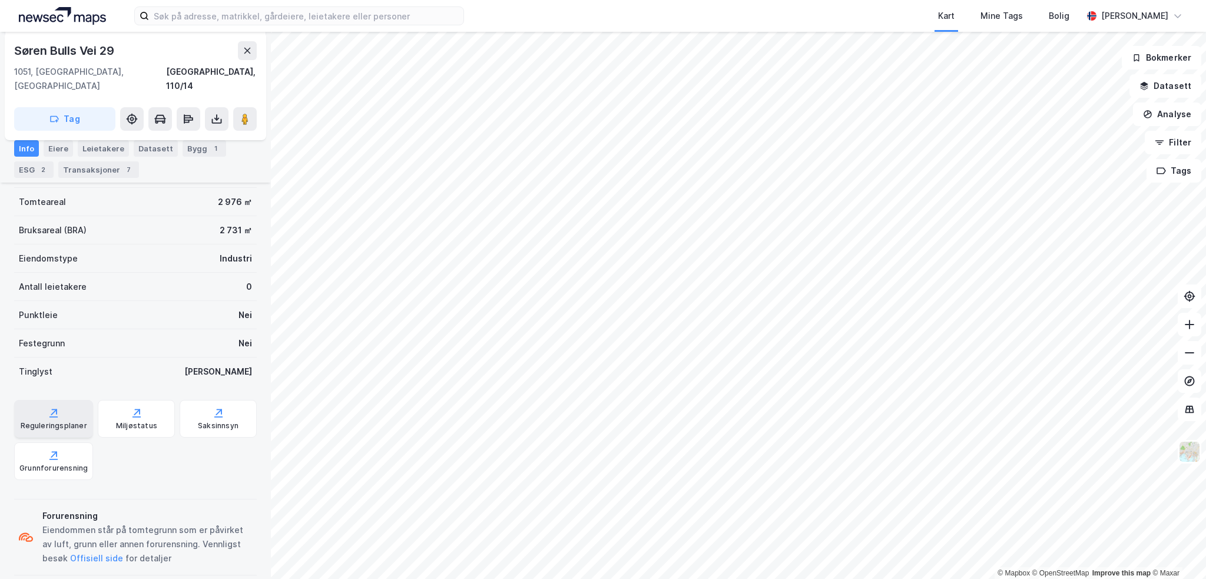
click at [74, 400] on div "Reguleringsplaner" at bounding box center [53, 419] width 79 height 38
